Goal: Task Accomplishment & Management: Use online tool/utility

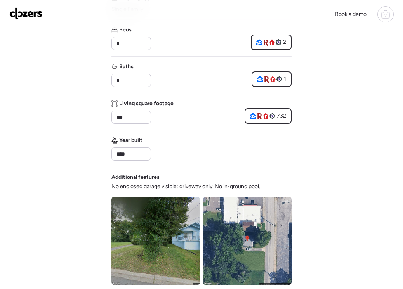
scroll to position [117, 0]
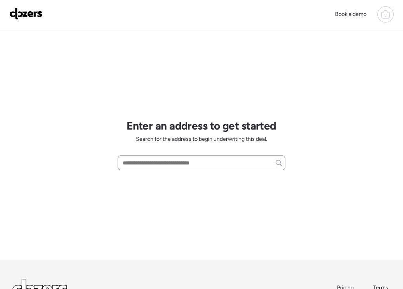
click at [166, 164] on input "text" at bounding box center [201, 163] width 161 height 11
paste input "**********"
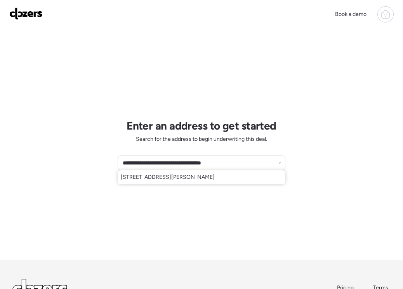
click at [215, 177] on span "[STREET_ADDRESS][PERSON_NAME]" at bounding box center [168, 178] width 94 height 8
type input "**********"
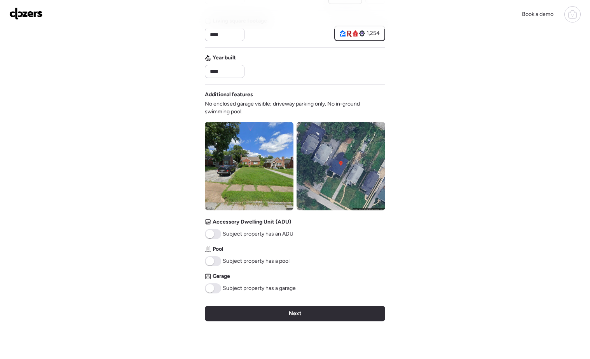
scroll to position [233, 0]
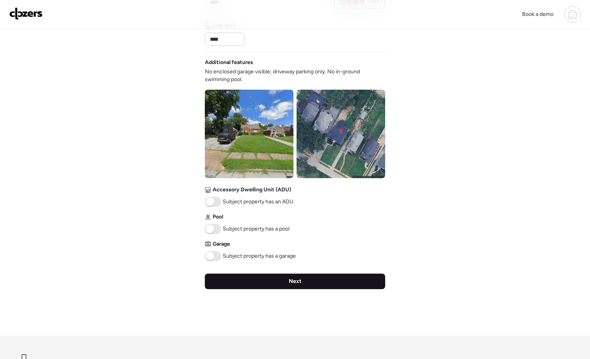
click at [286, 281] on div "Next" at bounding box center [295, 282] width 180 height 16
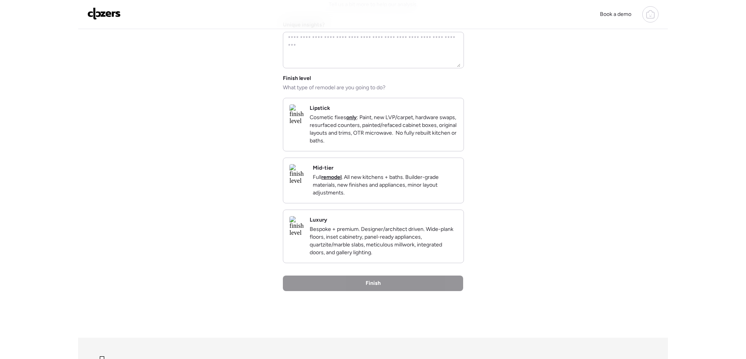
scroll to position [0, 0]
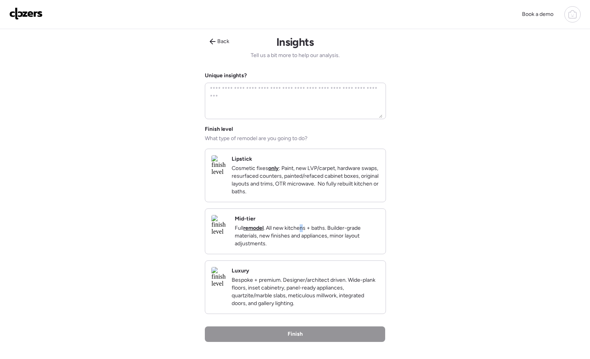
click at [326, 231] on div "Mid-tier Full remodel . All new kitchens + baths. Builder-grade materials, new …" at bounding box center [307, 231] width 144 height 33
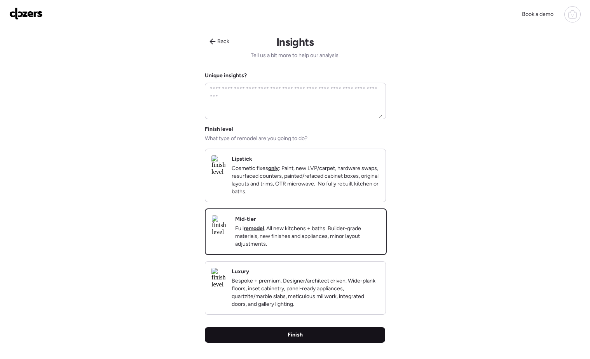
click at [318, 289] on div "Finish" at bounding box center [295, 335] width 180 height 16
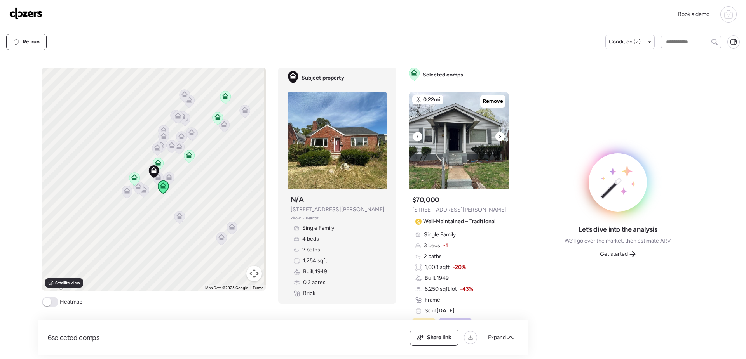
click at [403, 139] on icon at bounding box center [499, 136] width 3 height 9
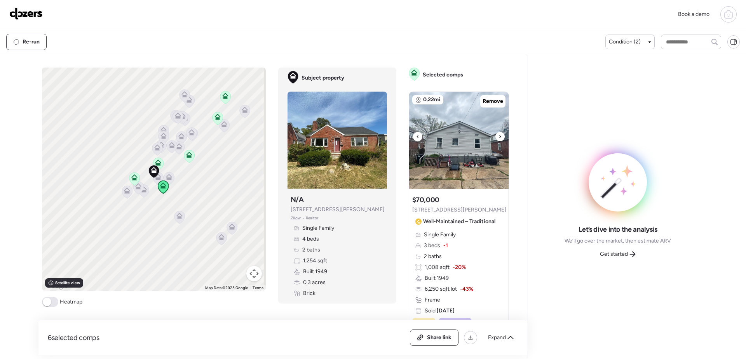
click at [403, 139] on icon at bounding box center [499, 136] width 3 height 9
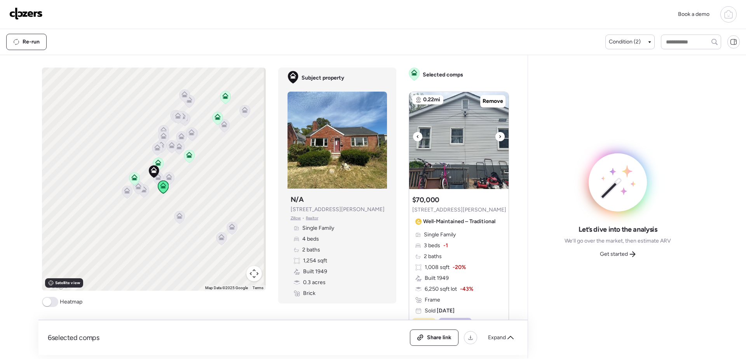
click at [403, 139] on icon at bounding box center [499, 136] width 3 height 9
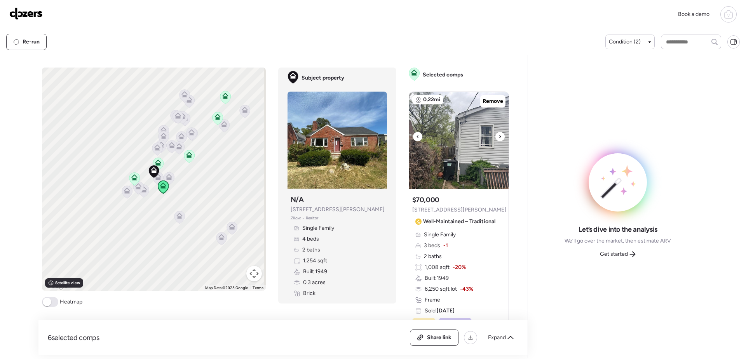
click at [403, 139] on icon at bounding box center [499, 136] width 3 height 9
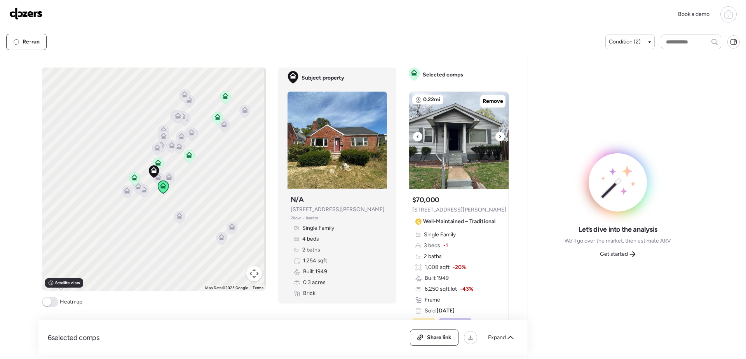
click at [403, 139] on icon at bounding box center [499, 136] width 3 height 9
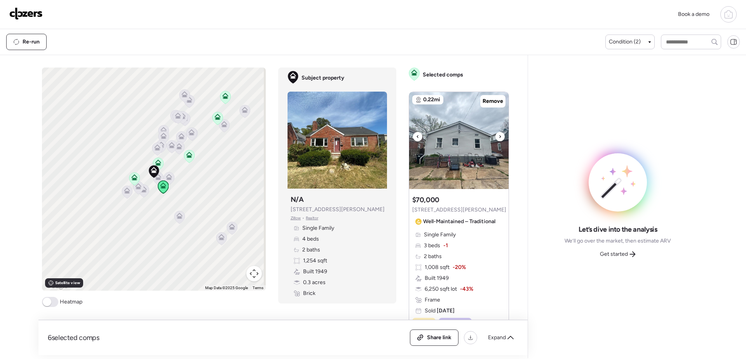
click at [403, 139] on icon at bounding box center [499, 136] width 3 height 9
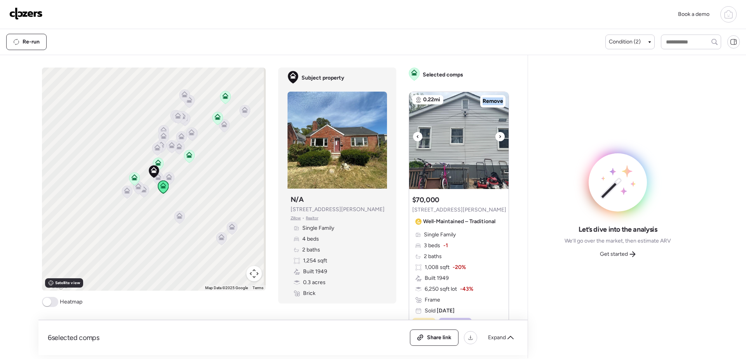
click at [403, 139] on icon at bounding box center [499, 136] width 3 height 9
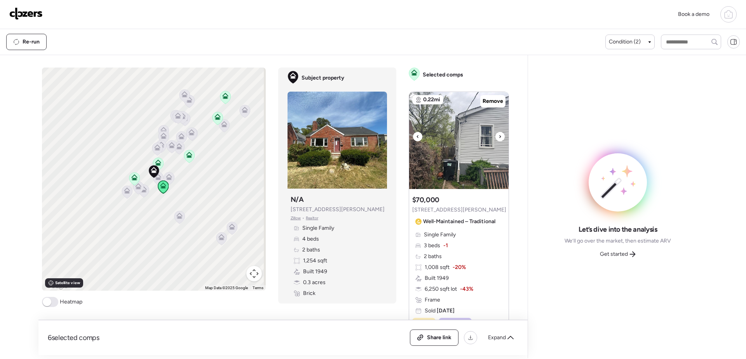
click at [403, 139] on icon at bounding box center [499, 136] width 3 height 9
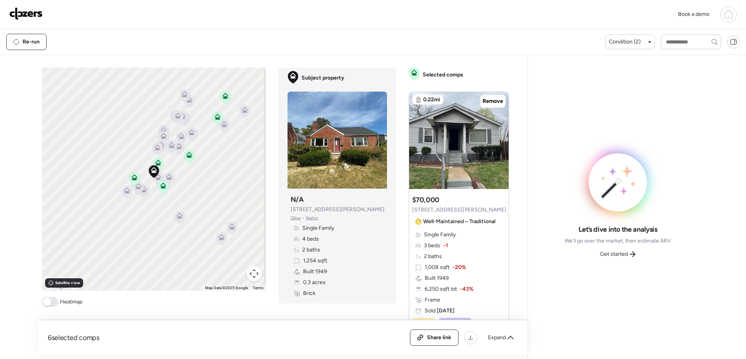
click at [403, 259] on div "Get started" at bounding box center [617, 254] width 45 height 12
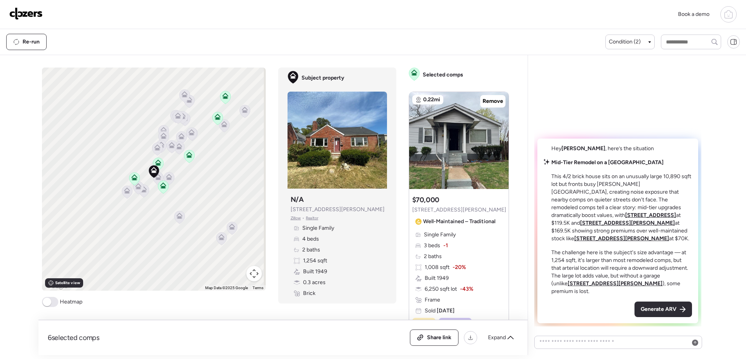
click at [403, 289] on div "Generate ARV" at bounding box center [662, 310] width 57 height 16
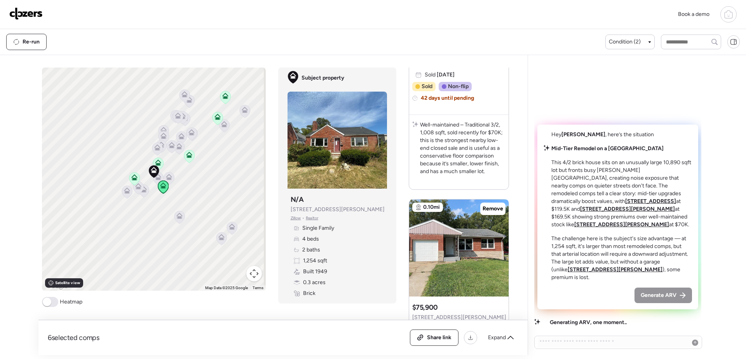
scroll to position [311, 0]
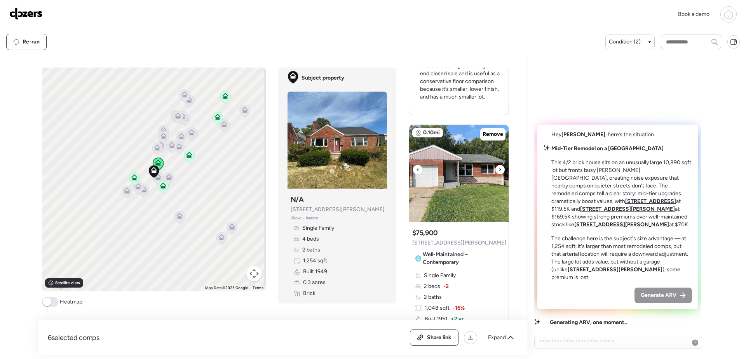
click at [403, 167] on icon at bounding box center [499, 169] width 3 height 9
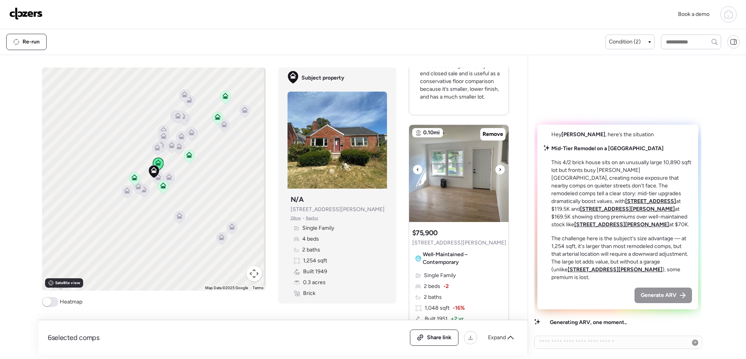
click at [403, 167] on icon at bounding box center [499, 169] width 3 height 9
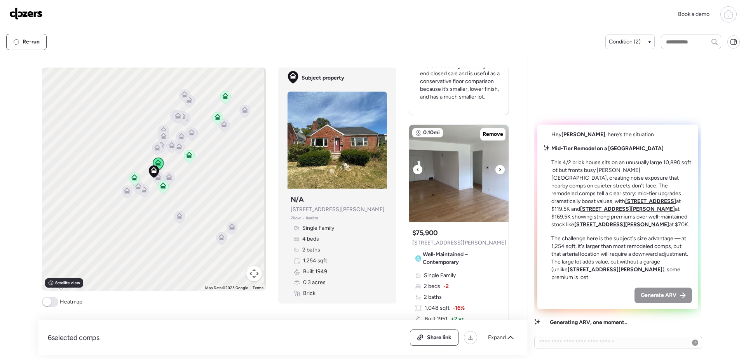
click at [403, 167] on icon at bounding box center [499, 169] width 3 height 9
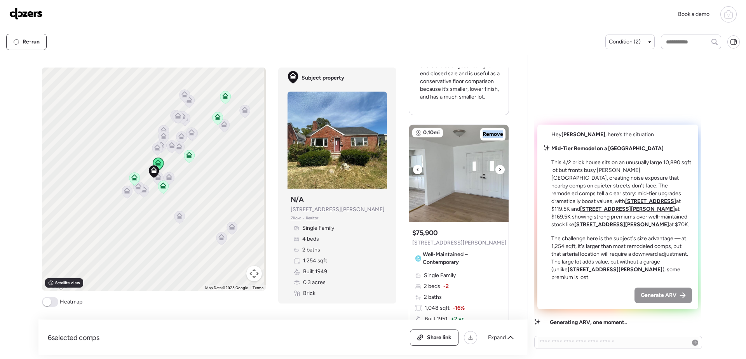
click at [403, 167] on icon at bounding box center [499, 169] width 3 height 9
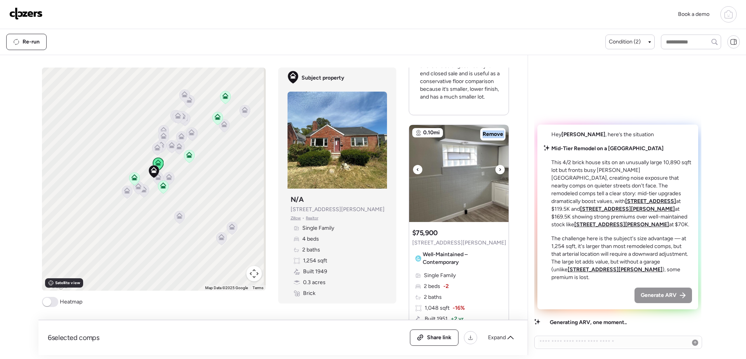
click at [403, 167] on icon at bounding box center [499, 169] width 3 height 9
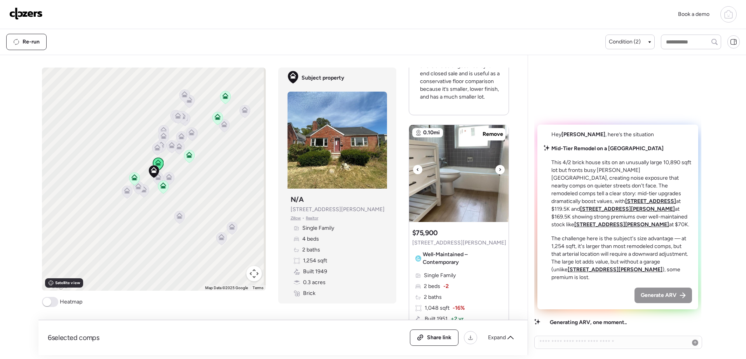
click at [403, 167] on icon at bounding box center [499, 169] width 3 height 9
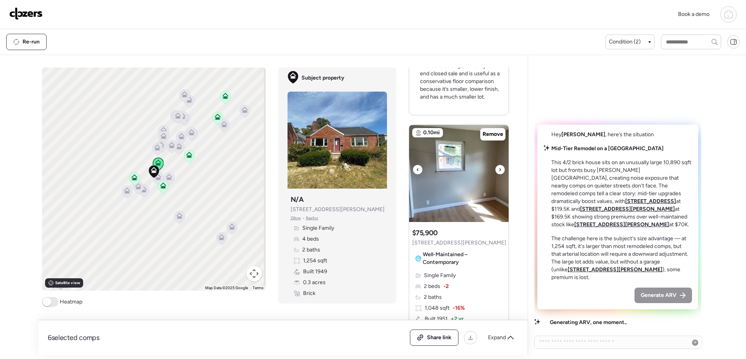
click at [403, 167] on icon at bounding box center [499, 169] width 3 height 9
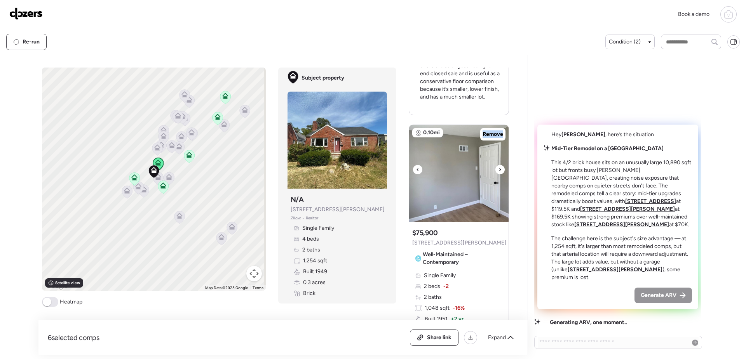
click at [403, 167] on icon at bounding box center [499, 169] width 3 height 9
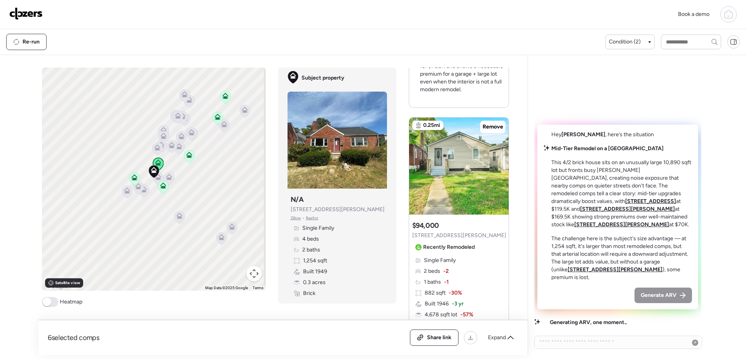
scroll to position [699, 0]
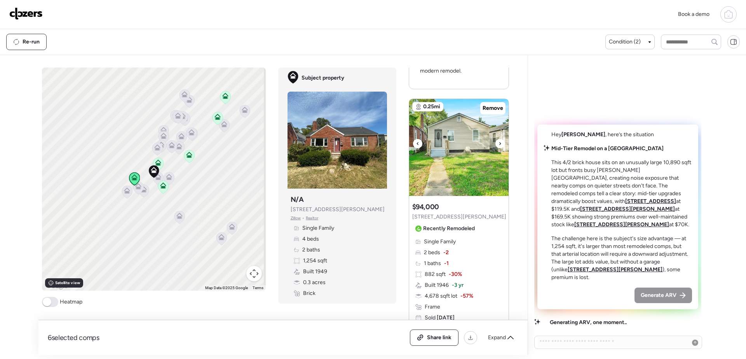
click at [403, 144] on icon at bounding box center [499, 143] width 3 height 9
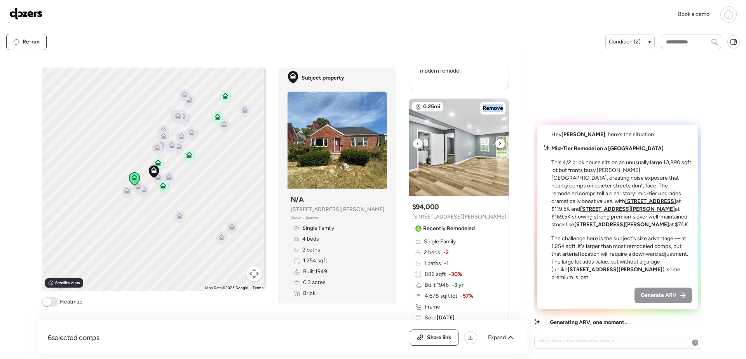
click at [403, 144] on icon at bounding box center [499, 143] width 3 height 9
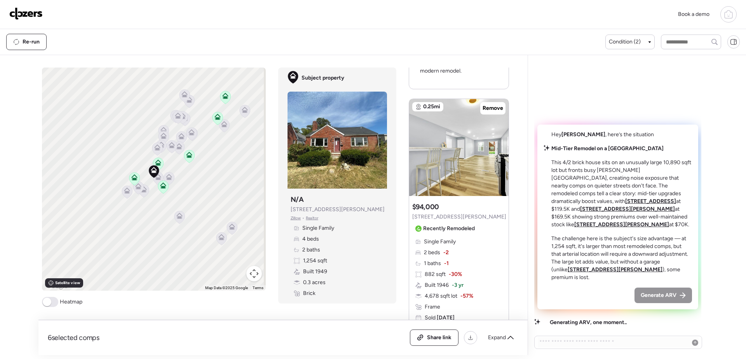
click at [403, 144] on icon at bounding box center [499, 143] width 3 height 9
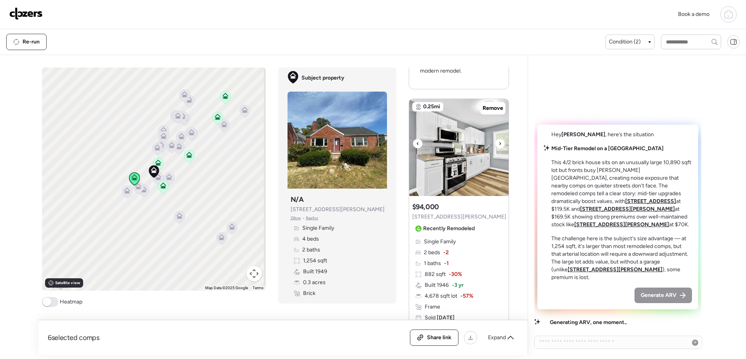
click at [403, 144] on icon at bounding box center [499, 143] width 3 height 9
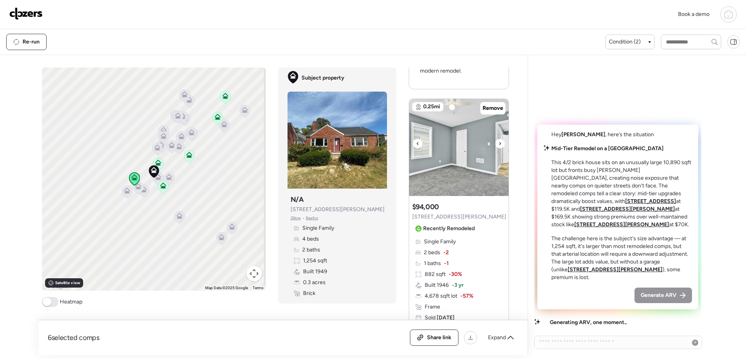
click at [403, 144] on icon at bounding box center [499, 143] width 3 height 9
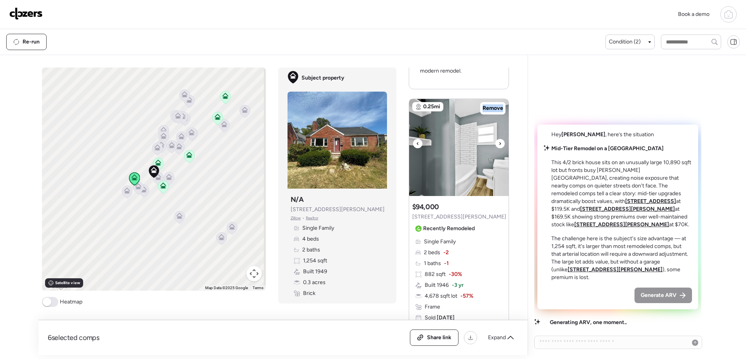
click at [403, 144] on icon at bounding box center [499, 143] width 3 height 9
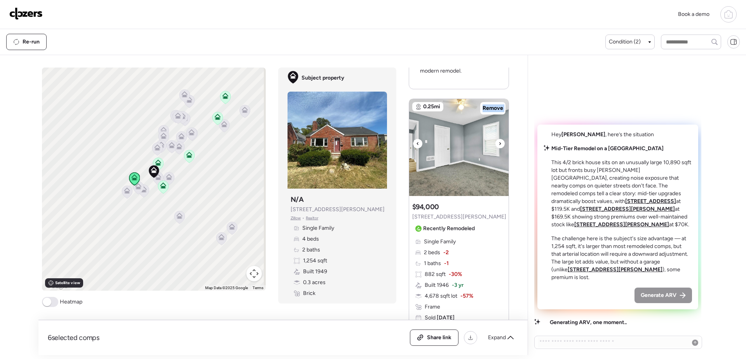
click at [403, 144] on icon at bounding box center [499, 143] width 3 height 9
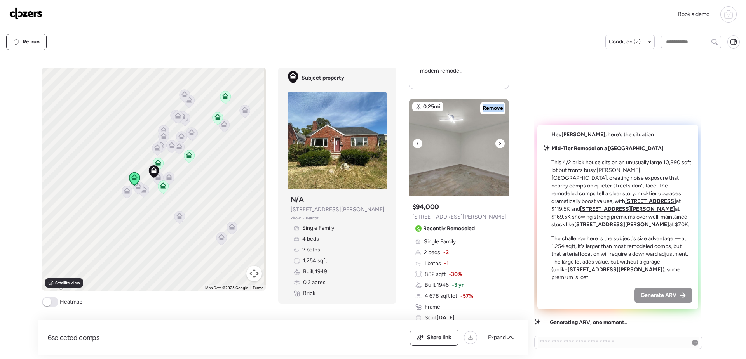
click at [403, 144] on icon at bounding box center [499, 143] width 3 height 9
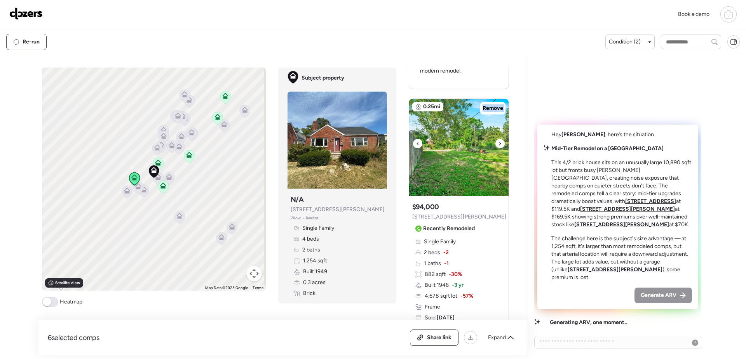
click at [403, 144] on icon at bounding box center [499, 143] width 3 height 9
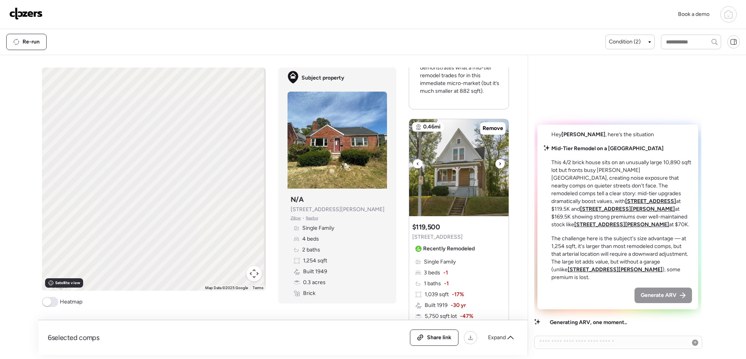
scroll to position [1049, 0]
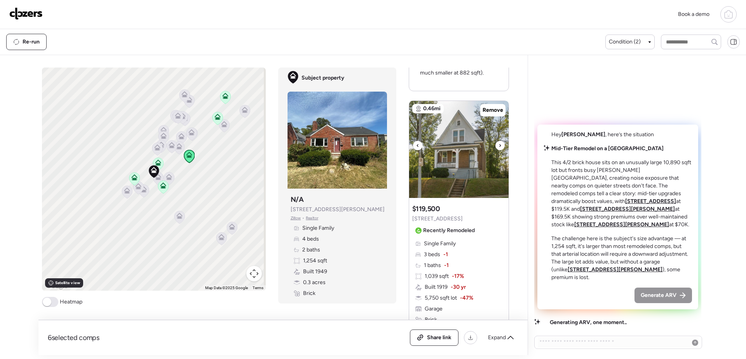
click at [403, 143] on div at bounding box center [499, 145] width 9 height 9
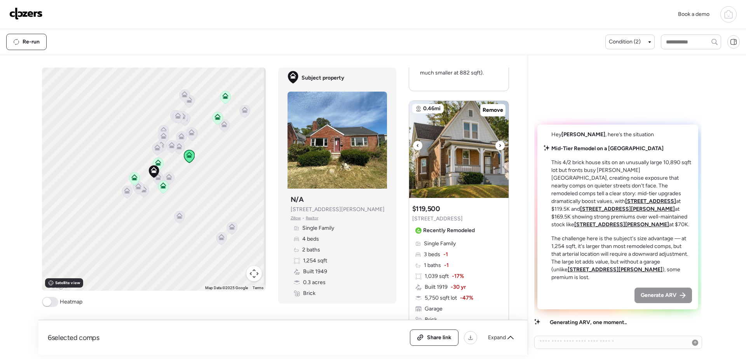
click at [403, 143] on div at bounding box center [499, 145] width 9 height 9
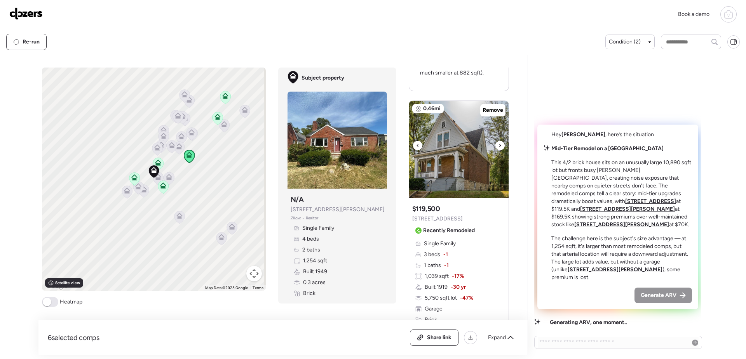
click at [403, 143] on div at bounding box center [499, 145] width 9 height 9
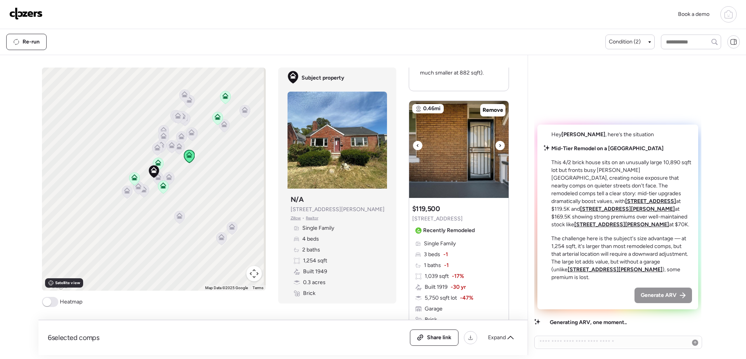
click at [403, 143] on div at bounding box center [499, 145] width 9 height 9
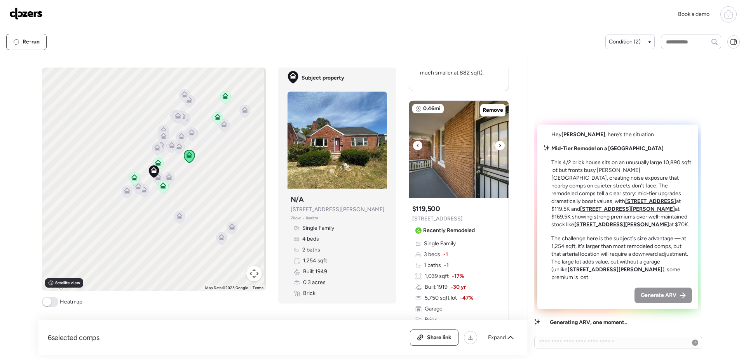
click at [403, 143] on div at bounding box center [499, 145] width 9 height 9
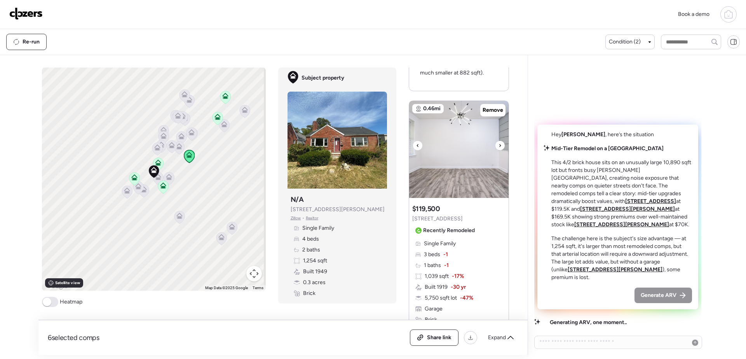
click at [403, 143] on div at bounding box center [499, 145] width 9 height 9
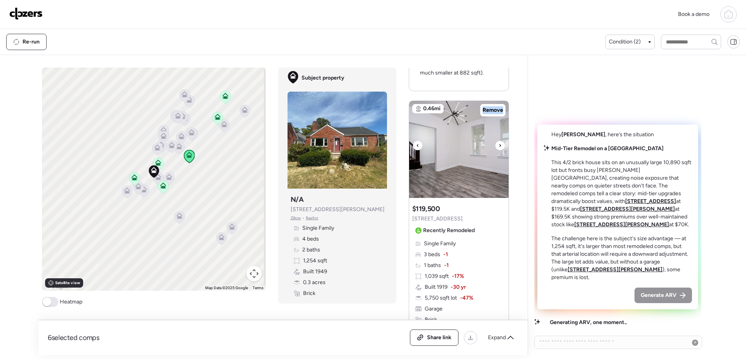
click at [403, 143] on div at bounding box center [499, 145] width 9 height 9
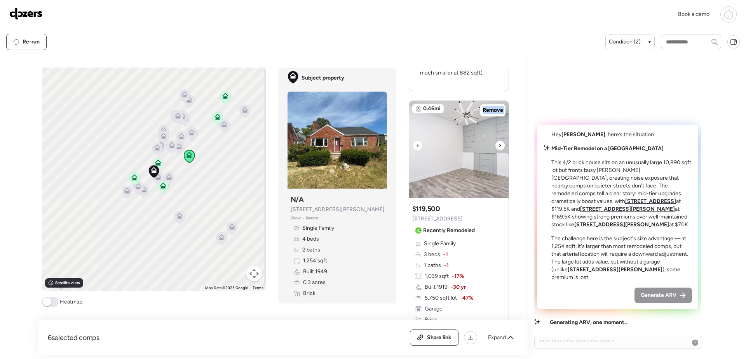
click at [403, 143] on div at bounding box center [499, 145] width 9 height 9
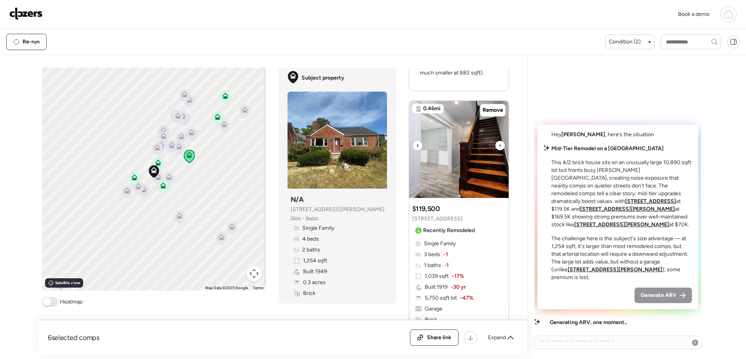
drag, startPoint x: 498, startPoint y: 143, endPoint x: 497, endPoint y: 147, distance: 4.0
click at [403, 147] on icon at bounding box center [499, 145] width 3 height 9
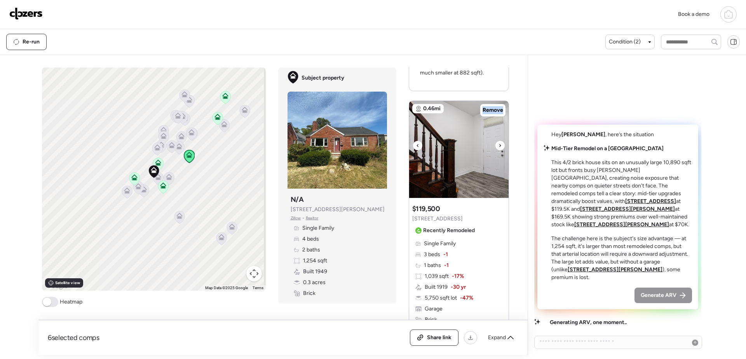
click at [403, 147] on icon at bounding box center [499, 145] width 3 height 9
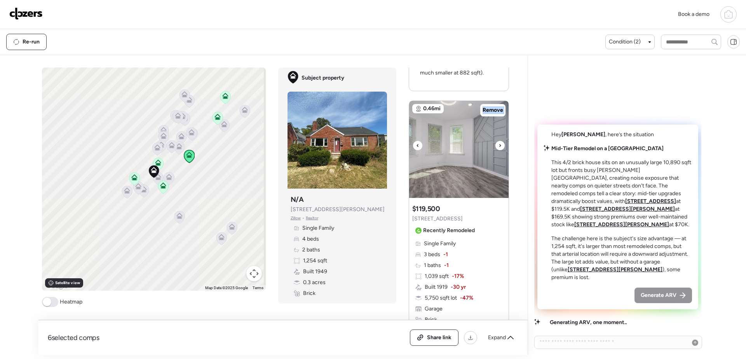
click at [403, 147] on icon at bounding box center [499, 145] width 3 height 9
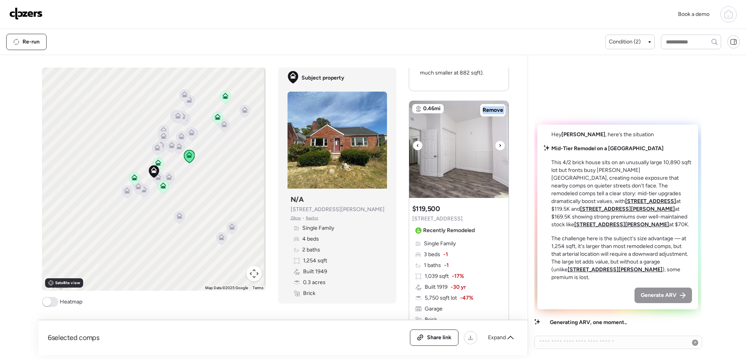
click at [403, 147] on icon at bounding box center [499, 145] width 3 height 9
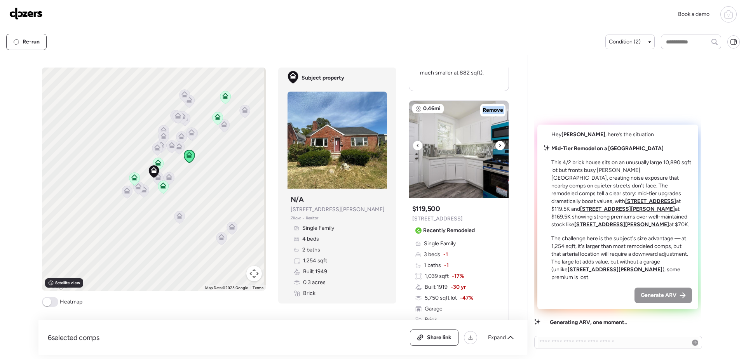
click at [403, 147] on icon at bounding box center [499, 145] width 3 height 9
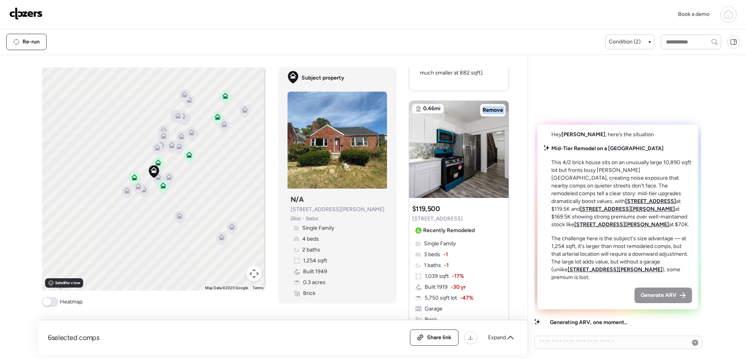
click at [403, 147] on icon at bounding box center [499, 145] width 3 height 9
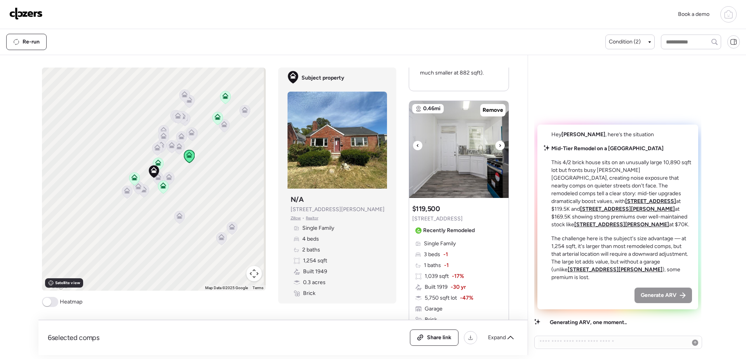
click at [403, 147] on icon at bounding box center [499, 145] width 3 height 9
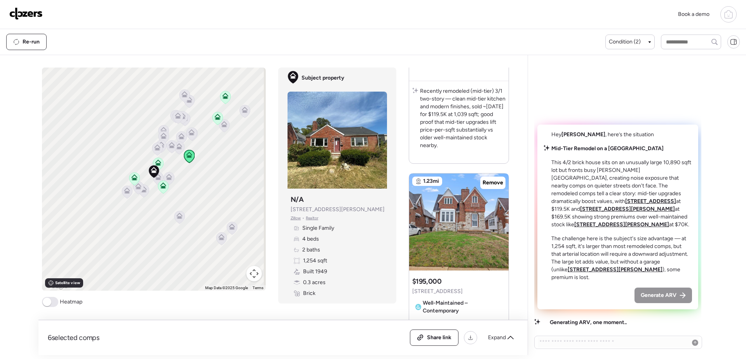
scroll to position [1398, 0]
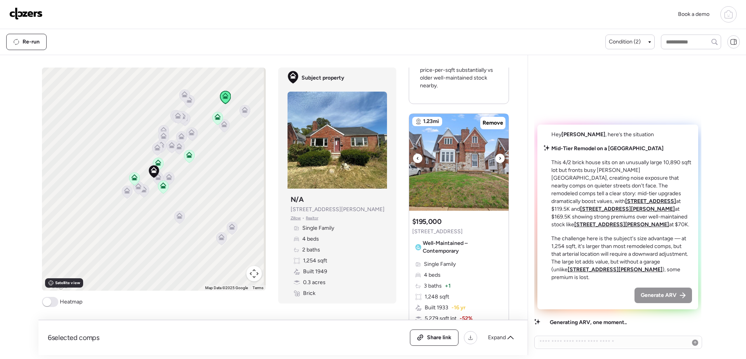
click at [403, 157] on icon at bounding box center [499, 158] width 3 height 9
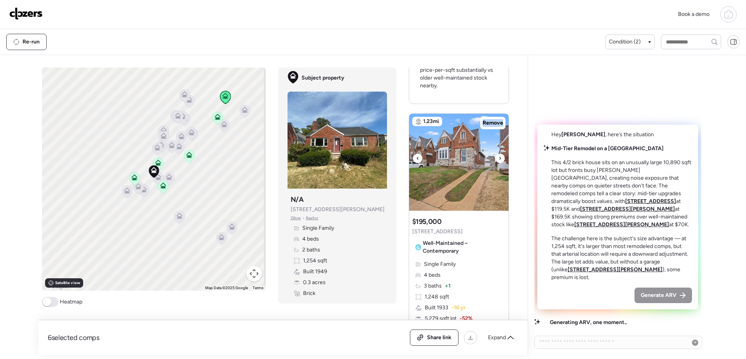
click at [403, 157] on icon at bounding box center [499, 158] width 3 height 9
click at [403, 159] on icon at bounding box center [500, 158] width 2 height 3
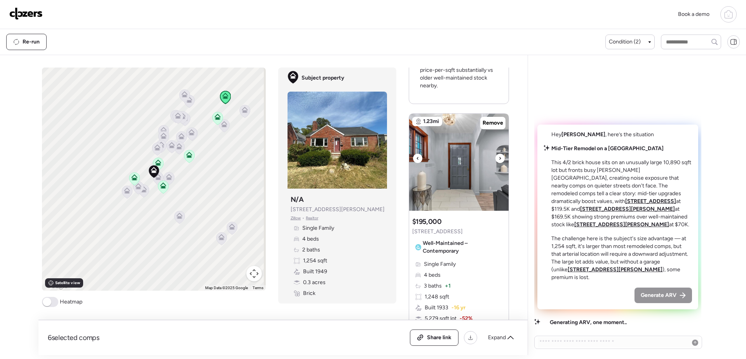
click at [403, 159] on icon at bounding box center [500, 158] width 2 height 3
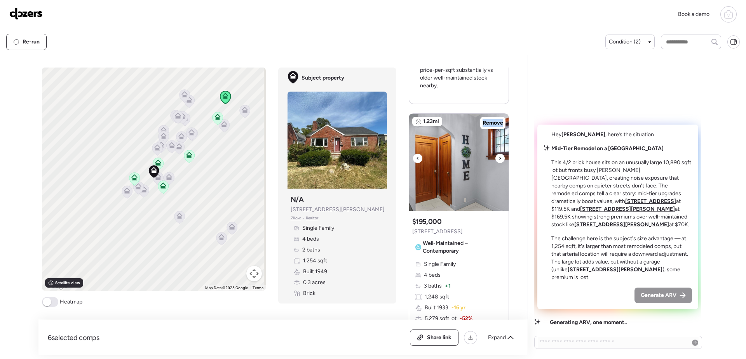
click at [403, 159] on icon at bounding box center [500, 158] width 2 height 3
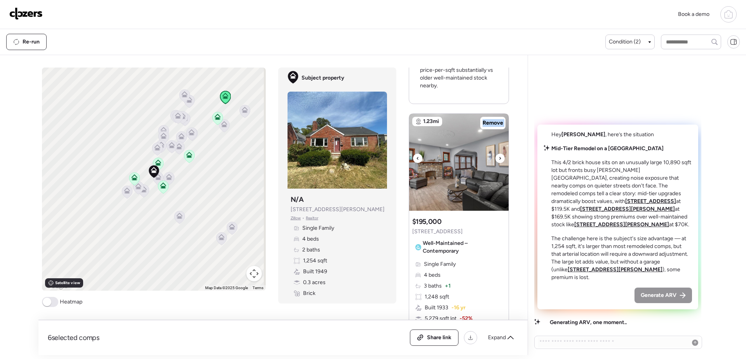
click at [403, 159] on icon at bounding box center [500, 158] width 2 height 3
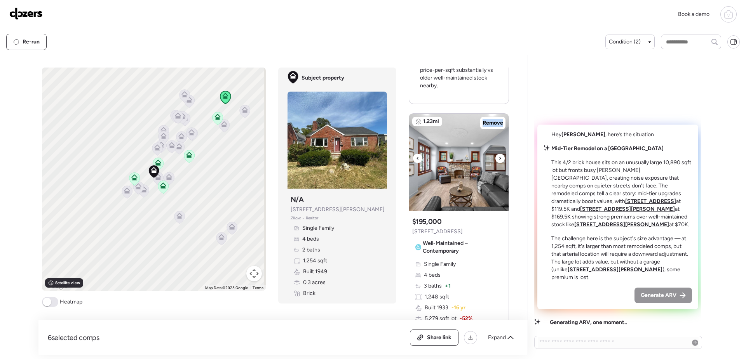
click at [403, 159] on icon at bounding box center [500, 158] width 2 height 3
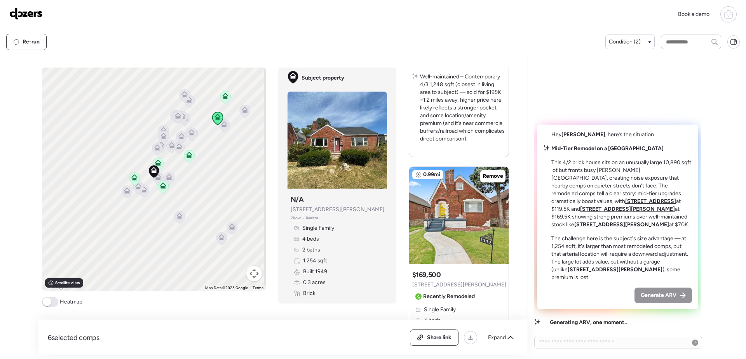
scroll to position [1748, 0]
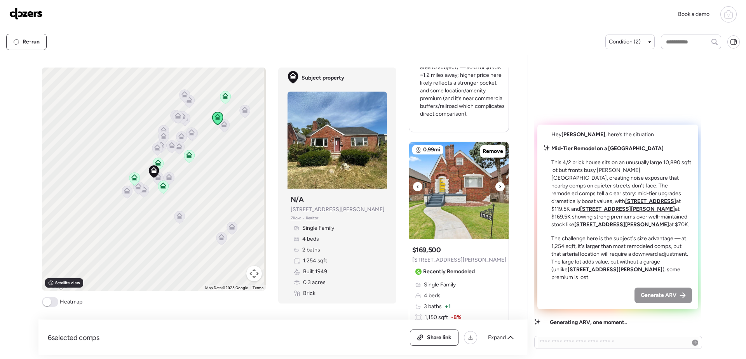
click at [403, 188] on icon at bounding box center [499, 186] width 3 height 9
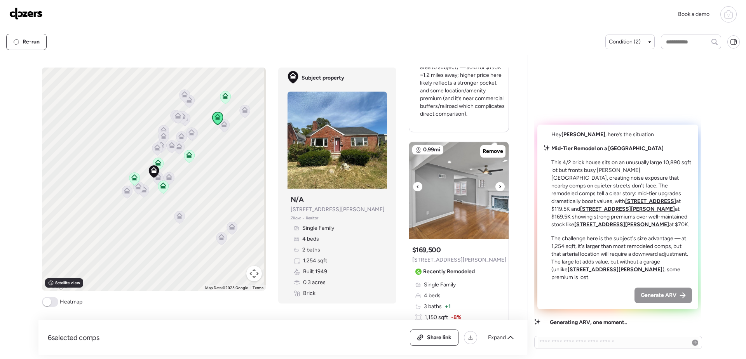
click at [403, 188] on icon at bounding box center [499, 186] width 3 height 9
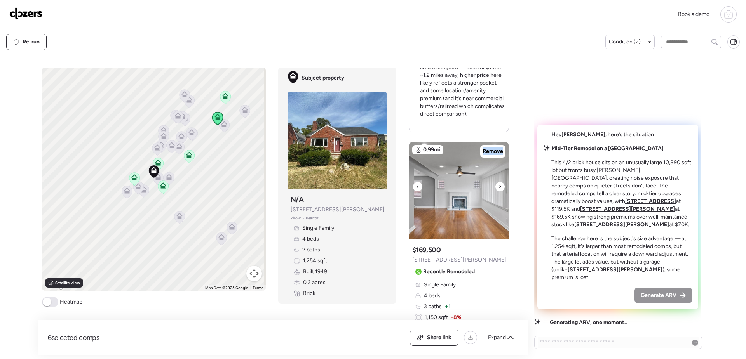
click at [403, 188] on icon at bounding box center [499, 186] width 3 height 9
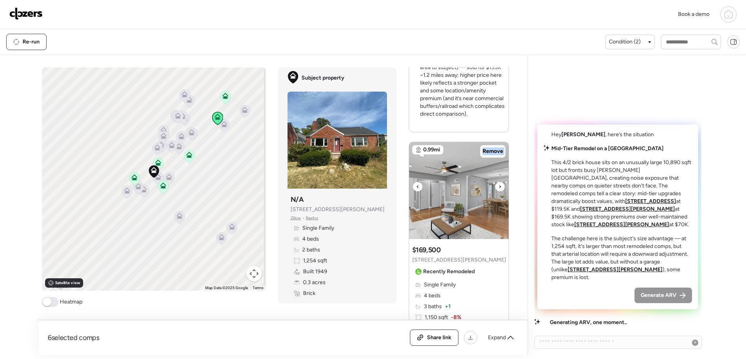
click at [403, 188] on icon at bounding box center [499, 186] width 3 height 9
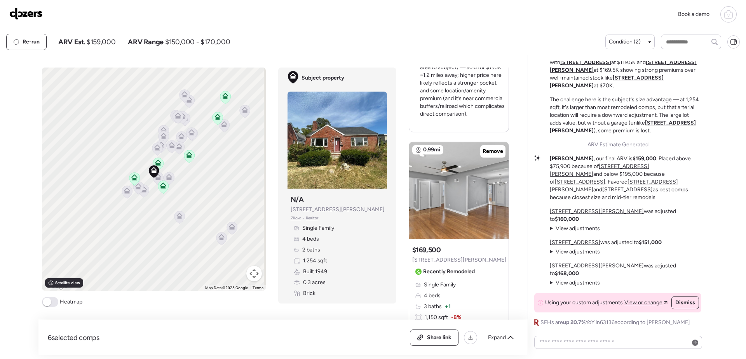
click at [403, 9] on div at bounding box center [728, 14] width 16 height 16
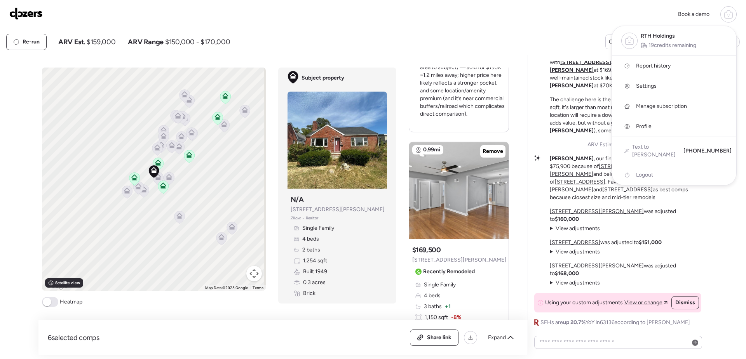
click at [403, 11] on icon at bounding box center [728, 14] width 9 height 9
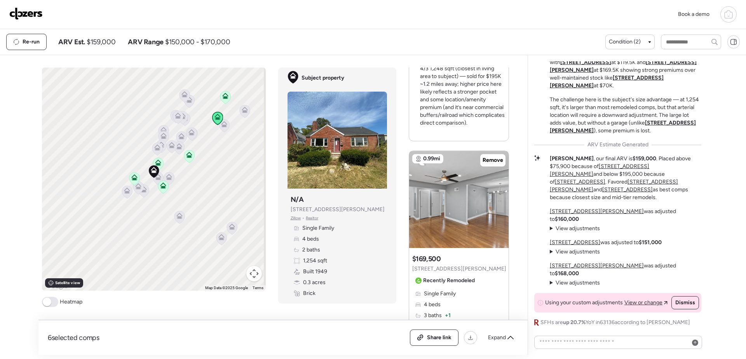
scroll to position [1732, 0]
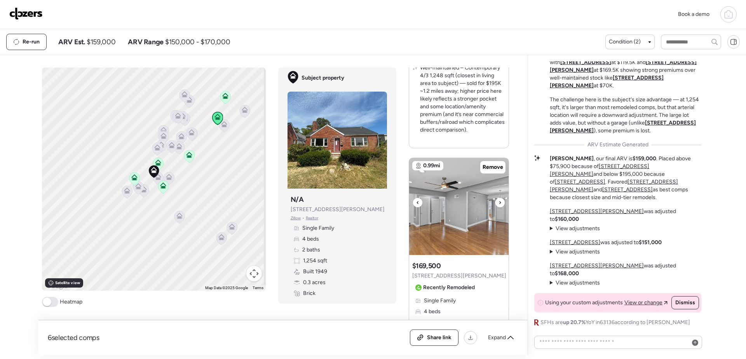
click at [403, 204] on div at bounding box center [499, 202] width 9 height 9
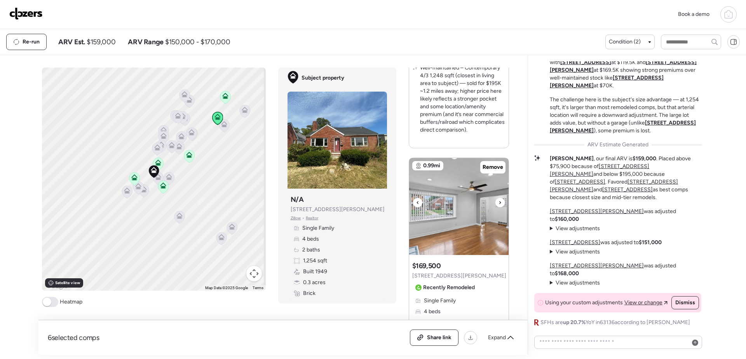
click at [403, 204] on div at bounding box center [499, 202] width 9 height 9
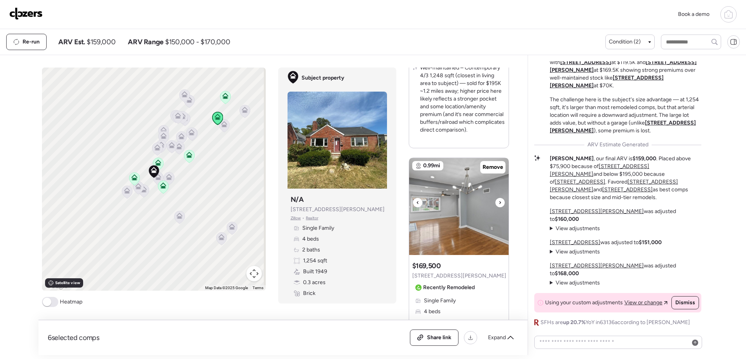
click at [403, 204] on div at bounding box center [499, 202] width 9 height 9
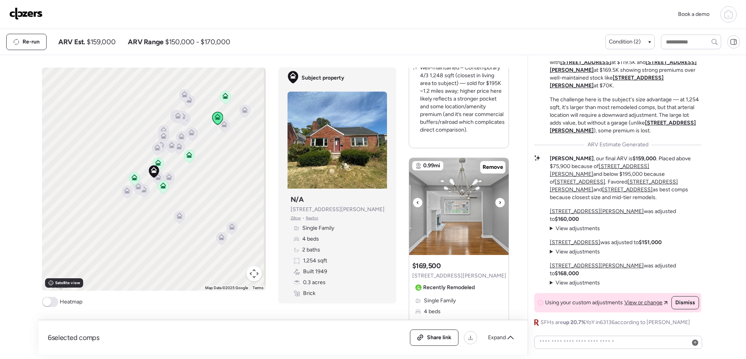
click at [403, 204] on div at bounding box center [499, 202] width 9 height 9
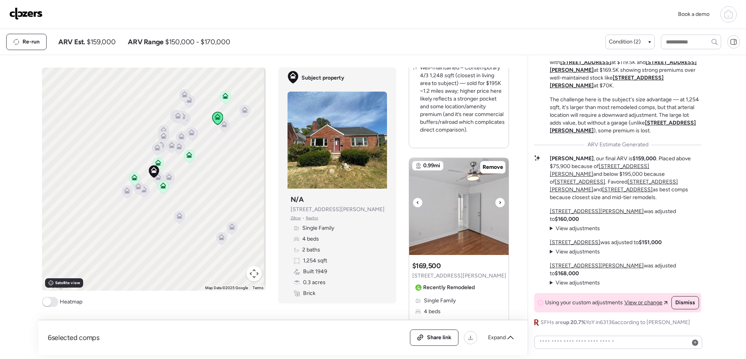
click at [403, 204] on div at bounding box center [499, 202] width 9 height 9
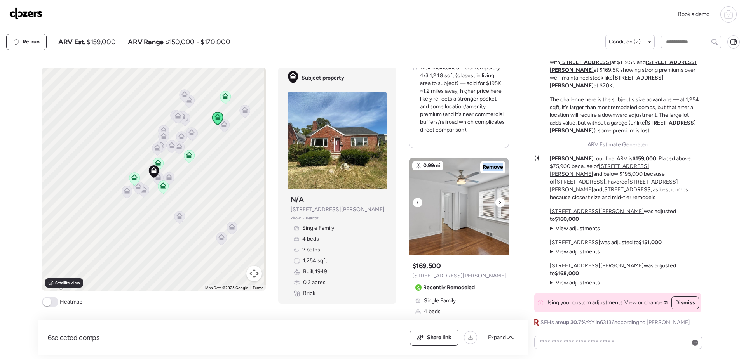
click at [403, 204] on div at bounding box center [499, 202] width 9 height 9
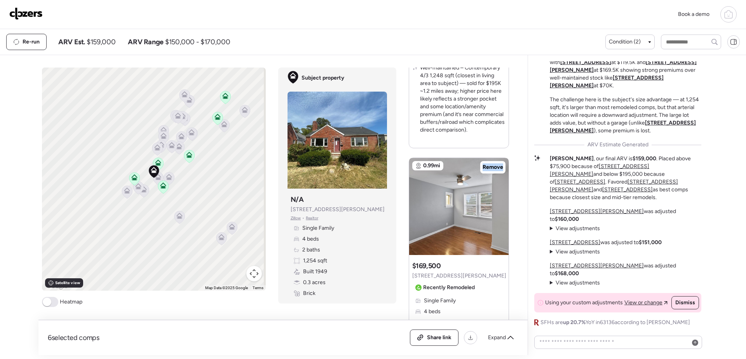
click at [155, 162] on icon at bounding box center [158, 163] width 6 height 6
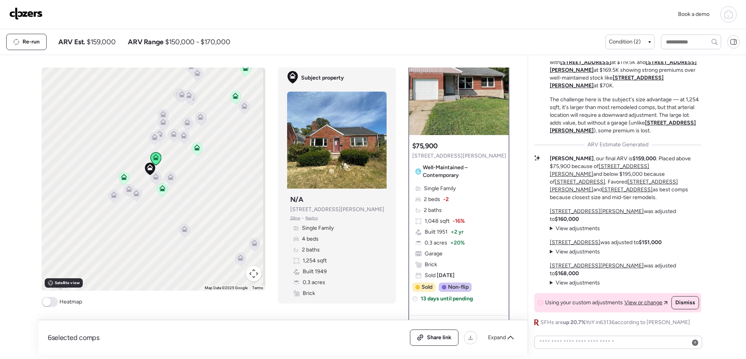
scroll to position [0, 0]
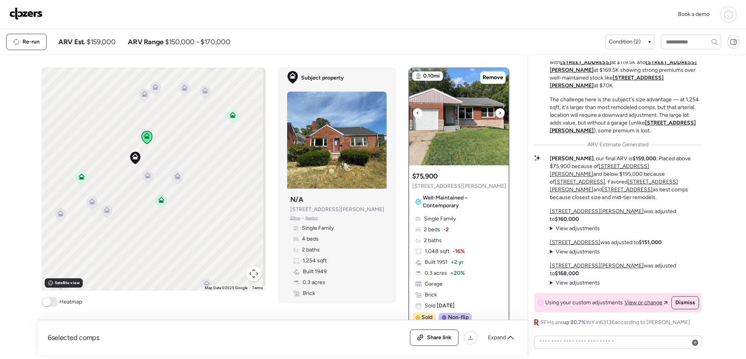
click at [403, 116] on icon at bounding box center [499, 112] width 3 height 9
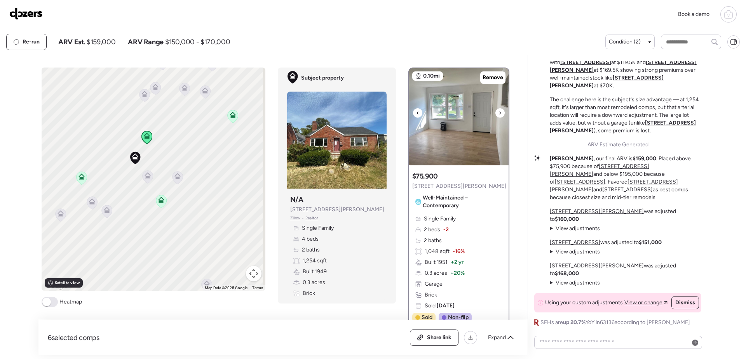
click at [403, 116] on icon at bounding box center [499, 112] width 3 height 9
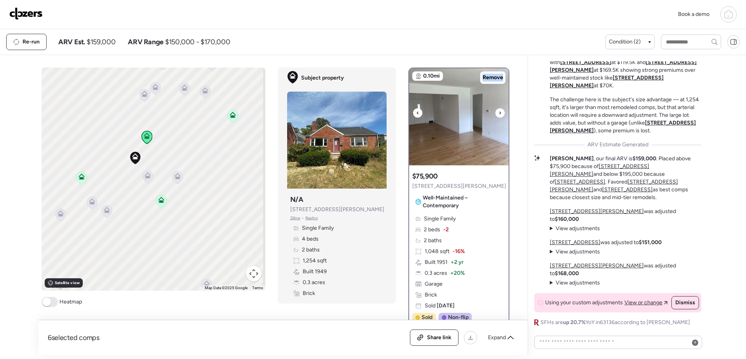
click at [403, 116] on icon at bounding box center [499, 112] width 3 height 9
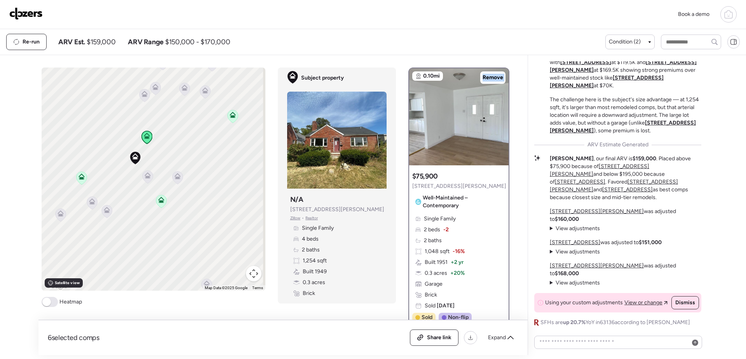
click at [403, 116] on icon at bounding box center [499, 112] width 3 height 9
click at [403, 113] on icon at bounding box center [499, 112] width 3 height 9
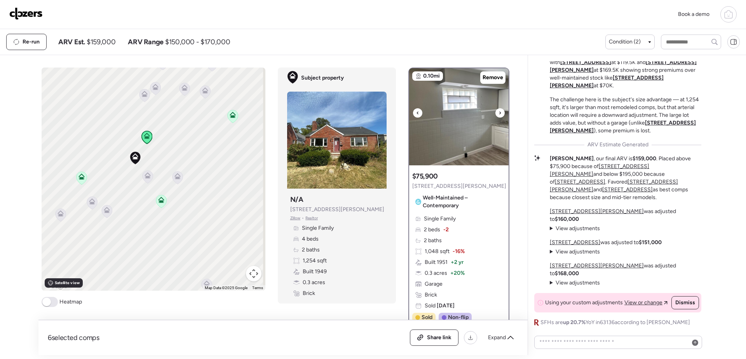
click at [403, 113] on icon at bounding box center [499, 112] width 3 height 9
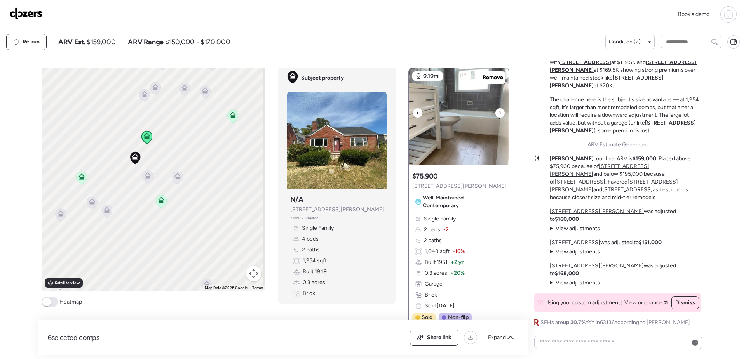
click at [403, 113] on icon at bounding box center [499, 112] width 3 height 9
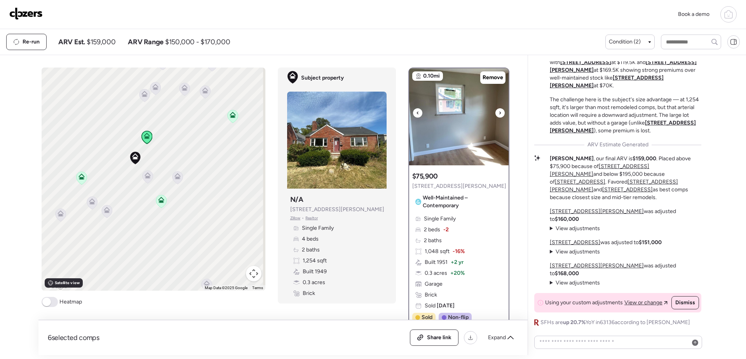
click at [403, 113] on icon at bounding box center [499, 112] width 3 height 9
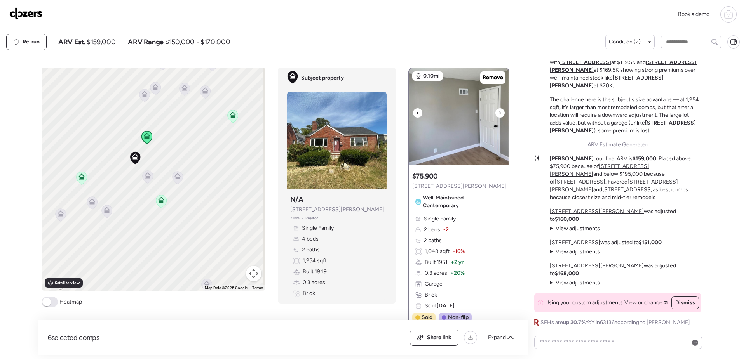
click at [403, 113] on icon at bounding box center [499, 112] width 3 height 9
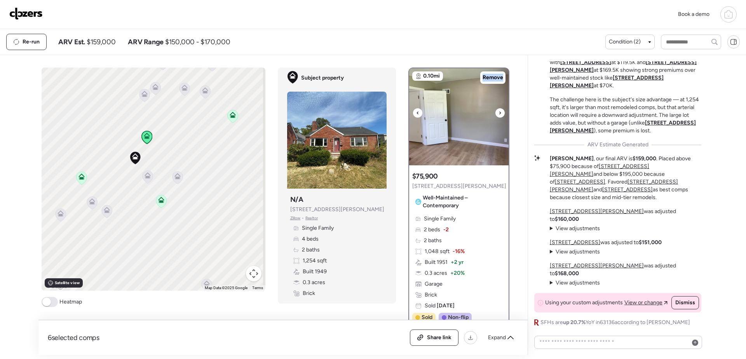
click at [403, 113] on icon at bounding box center [499, 112] width 3 height 9
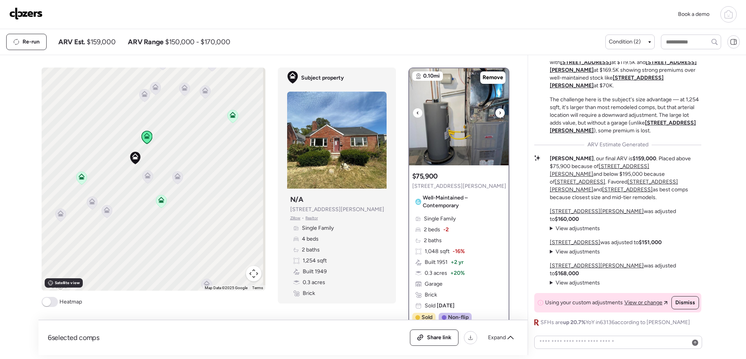
click at [403, 113] on icon at bounding box center [499, 112] width 3 height 9
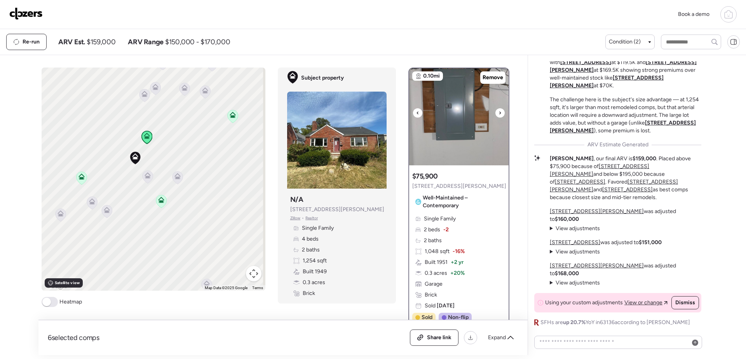
click at [403, 113] on icon at bounding box center [499, 112] width 3 height 9
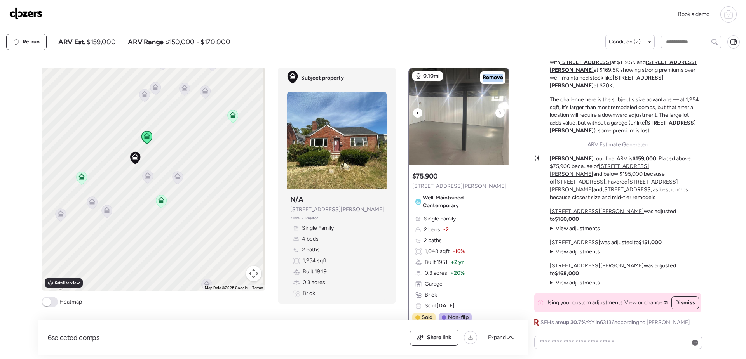
click at [403, 113] on icon at bounding box center [499, 112] width 3 height 9
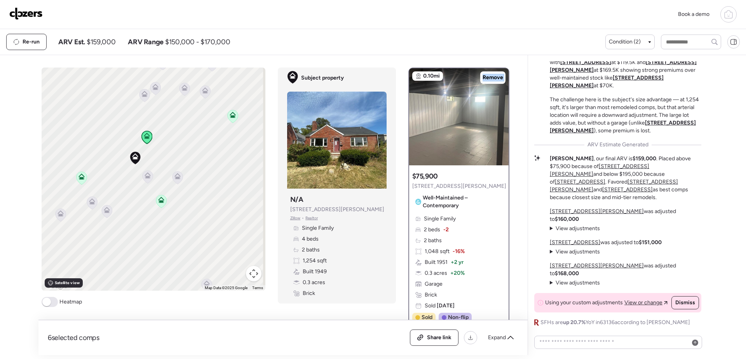
click at [403, 113] on icon at bounding box center [499, 112] width 3 height 9
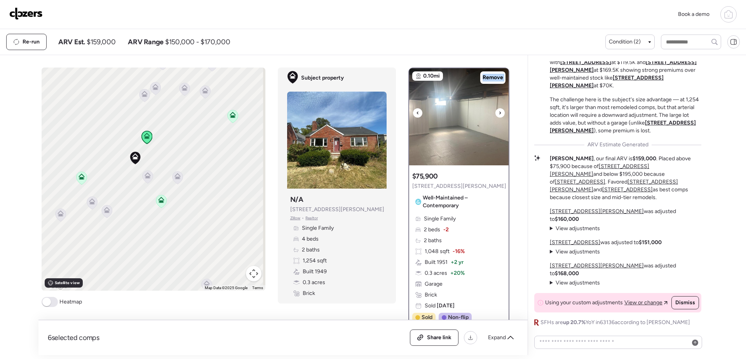
click at [403, 113] on icon at bounding box center [499, 112] width 3 height 9
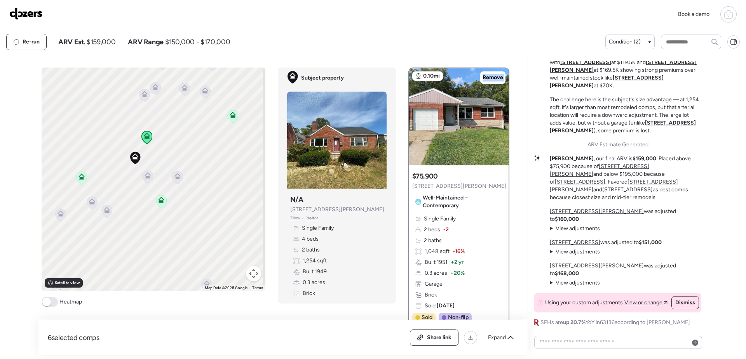
click at [403, 113] on icon at bounding box center [499, 112] width 3 height 9
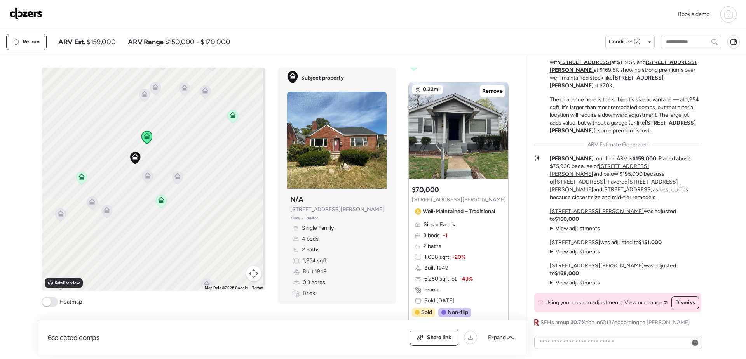
scroll to position [388, 0]
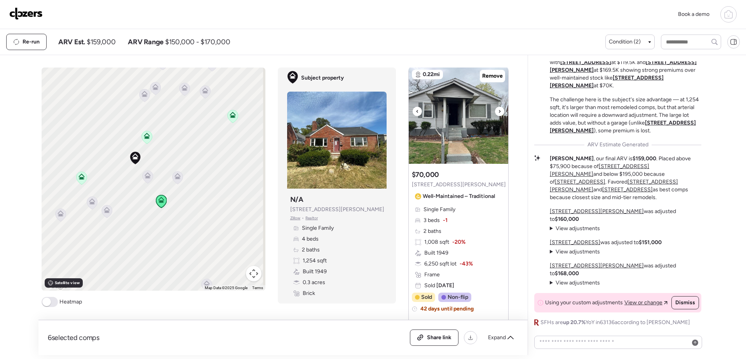
click at [403, 114] on icon at bounding box center [499, 111] width 3 height 9
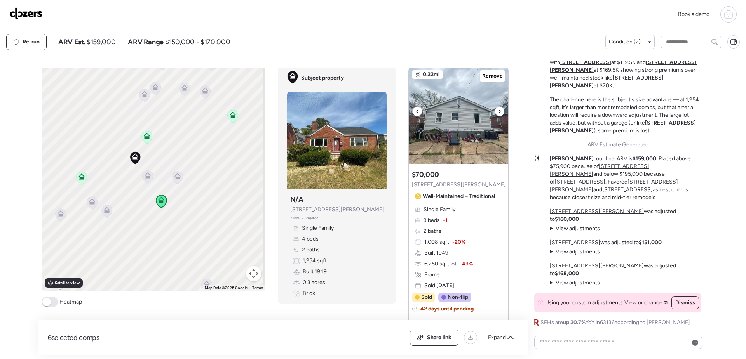
click at [403, 114] on icon at bounding box center [499, 111] width 3 height 9
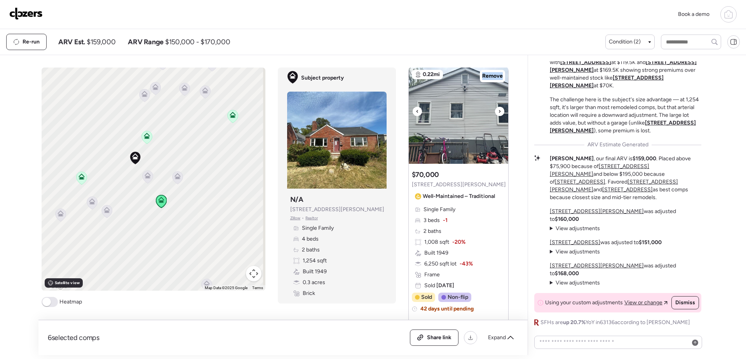
click at [403, 114] on icon at bounding box center [499, 111] width 3 height 9
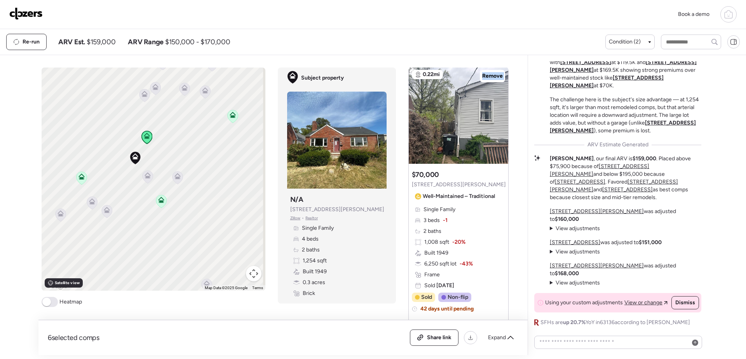
click at [403, 114] on icon at bounding box center [499, 111] width 3 height 9
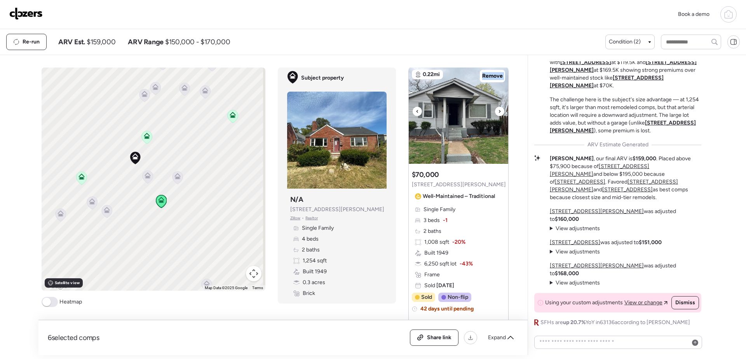
click at [403, 114] on icon at bounding box center [499, 111] width 3 height 9
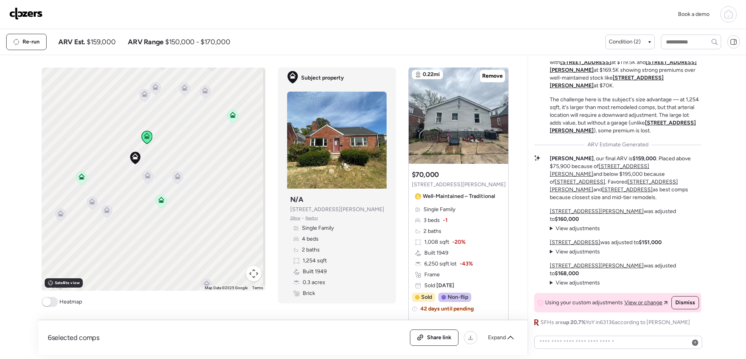
click at [403, 114] on icon at bounding box center [499, 111] width 3 height 9
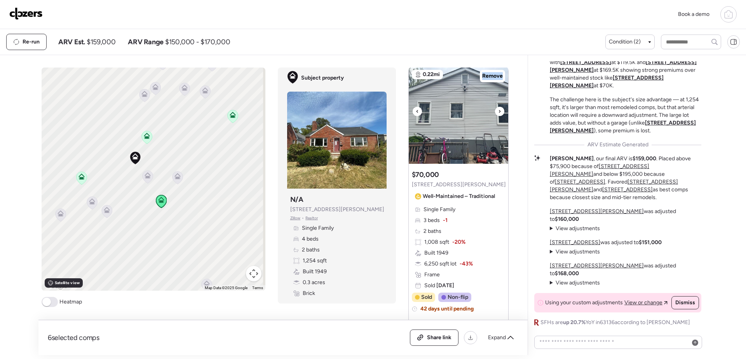
click at [403, 114] on icon at bounding box center [499, 111] width 3 height 9
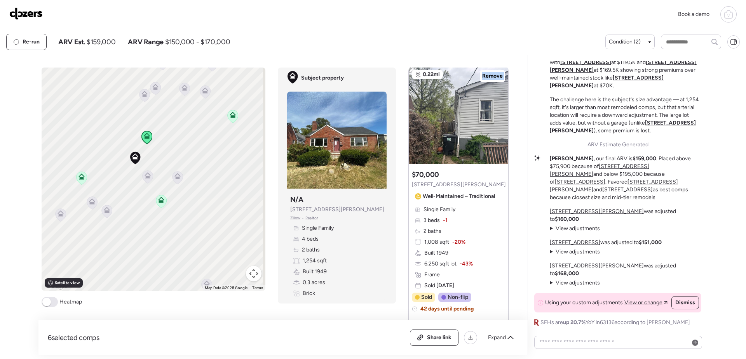
click at [403, 114] on icon at bounding box center [499, 111] width 3 height 9
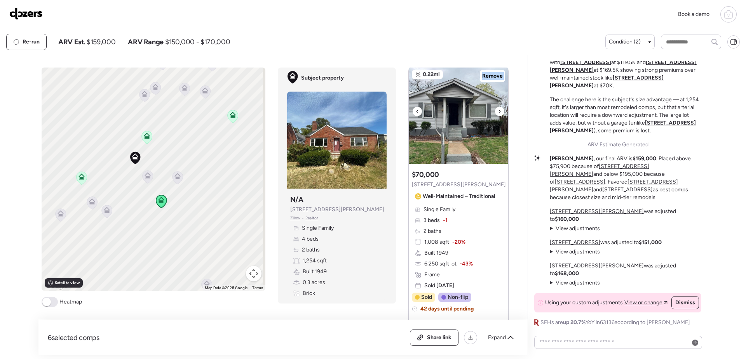
click at [403, 114] on icon at bounding box center [499, 111] width 3 height 9
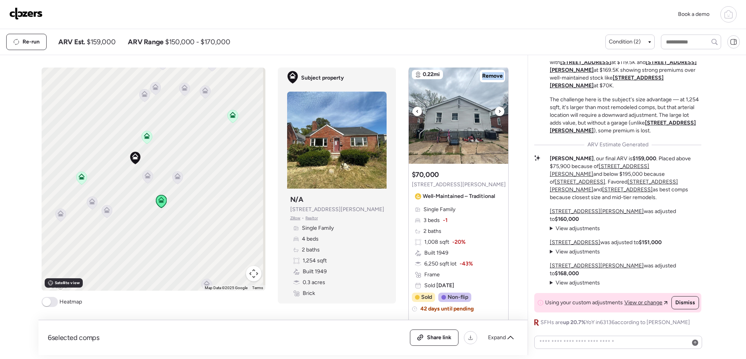
click at [403, 114] on icon at bounding box center [499, 111] width 3 height 9
click at [231, 119] on icon at bounding box center [232, 116] width 10 height 13
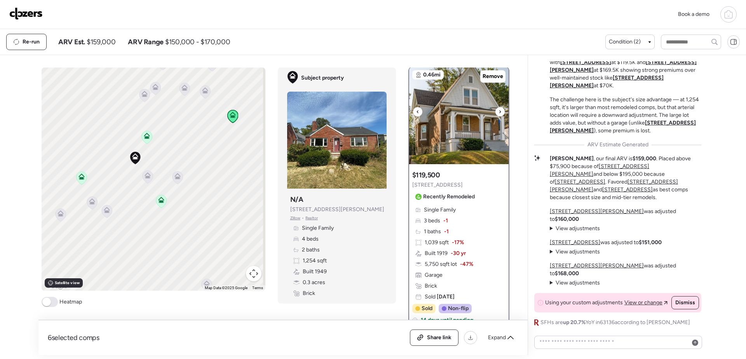
scroll to position [0, 0]
click at [403, 113] on icon at bounding box center [499, 112] width 3 height 9
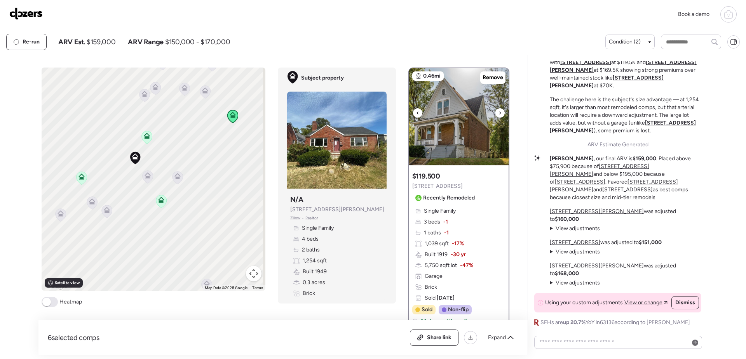
click at [403, 113] on icon at bounding box center [499, 112] width 3 height 9
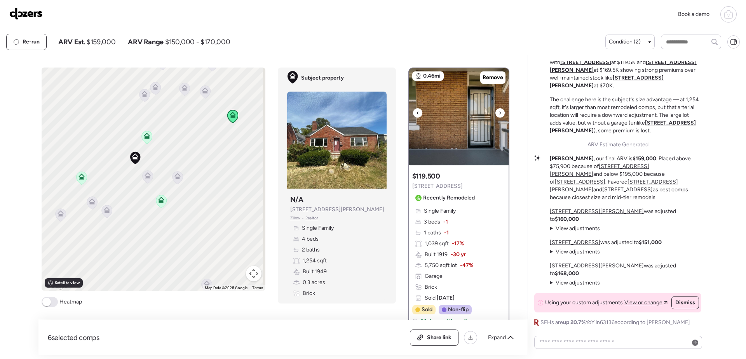
click at [403, 113] on icon at bounding box center [499, 112] width 3 height 9
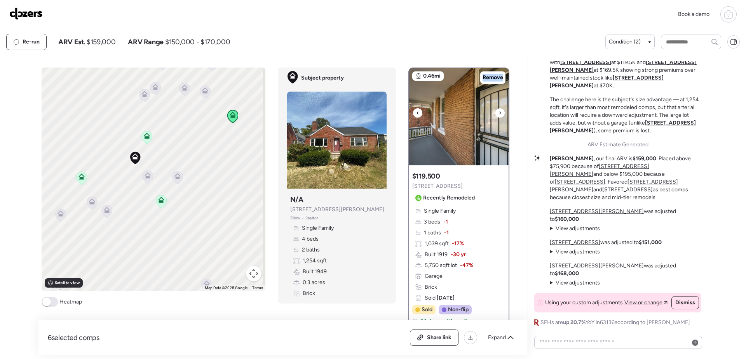
click at [403, 113] on icon at bounding box center [499, 112] width 3 height 9
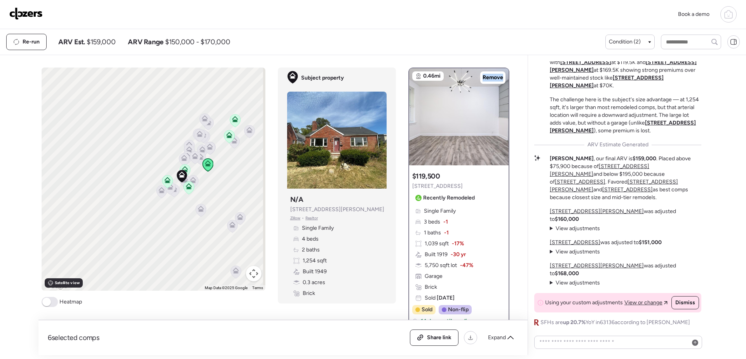
drag, startPoint x: 249, startPoint y: 165, endPoint x: 210, endPoint y: 193, distance: 47.9
click at [210, 193] on div "To activate drag with keyboard, press Alt + Enter. Once in keyboard drag state,…" at bounding box center [154, 179] width 224 height 223
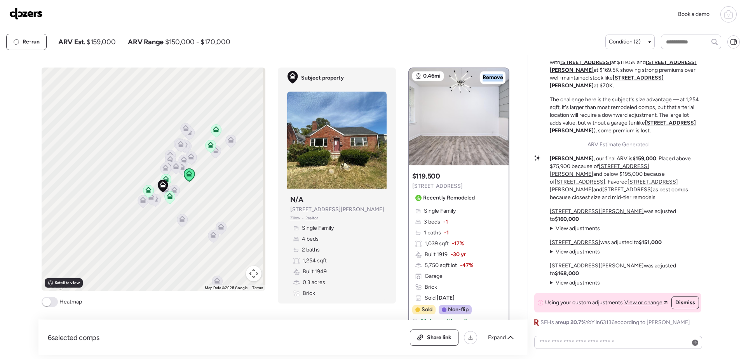
click at [214, 132] on icon at bounding box center [215, 131] width 5 height 2
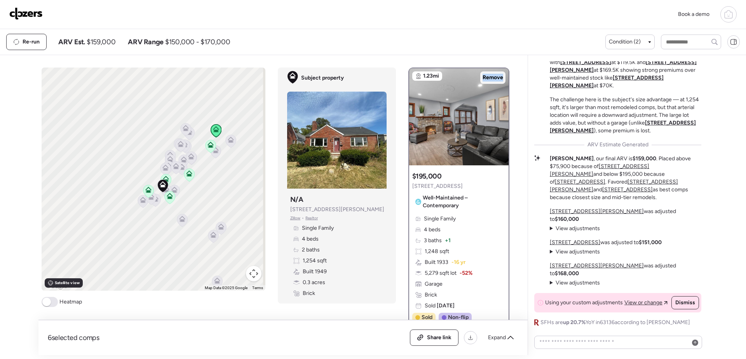
click at [403, 76] on span "Remove" at bounding box center [492, 78] width 21 height 8
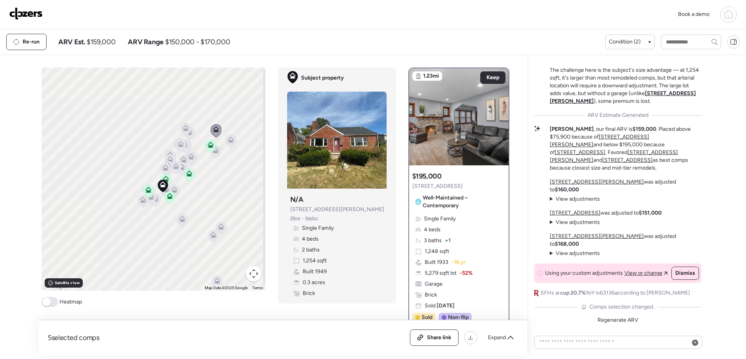
click at [207, 145] on icon at bounding box center [210, 145] width 6 height 6
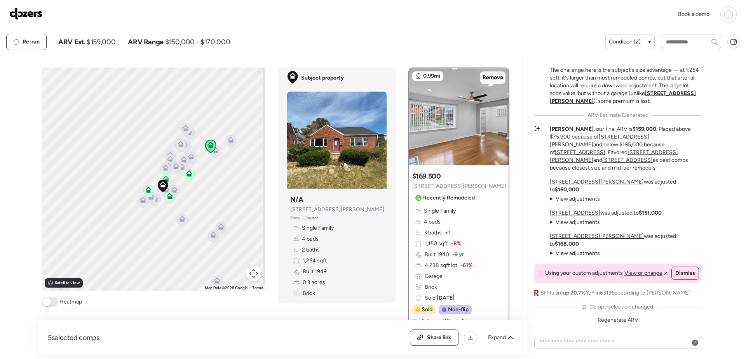
click at [403, 77] on span "Remove" at bounding box center [492, 78] width 21 height 8
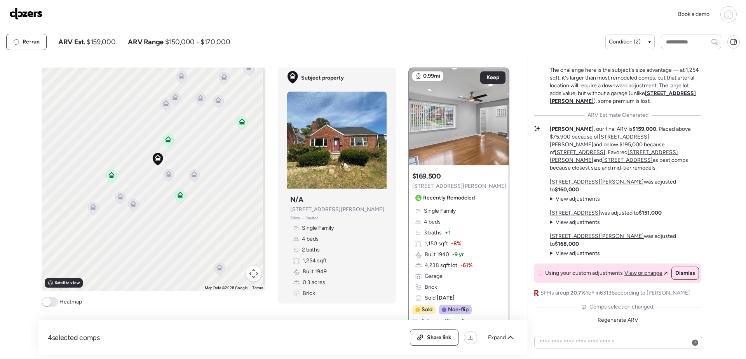
click at [239, 123] on icon at bounding box center [241, 123] width 5 height 2
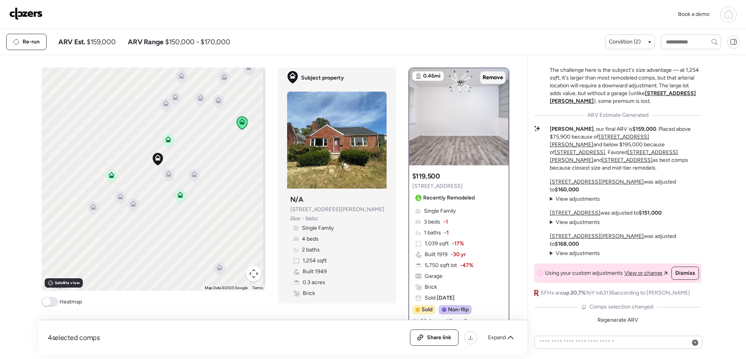
click at [403, 75] on span "Remove" at bounding box center [492, 78] width 21 height 8
click at [192, 174] on icon at bounding box center [194, 174] width 6 height 6
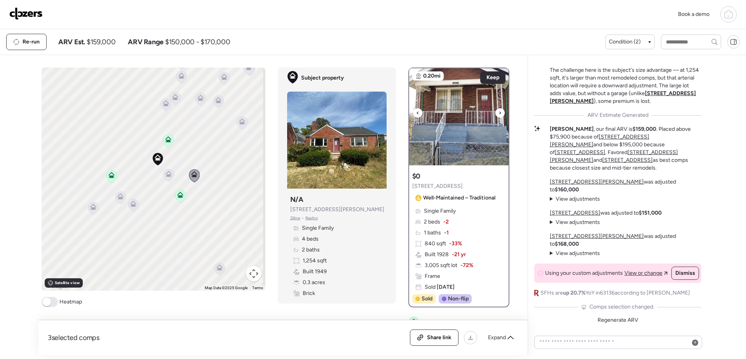
click at [403, 115] on icon at bounding box center [499, 112] width 3 height 9
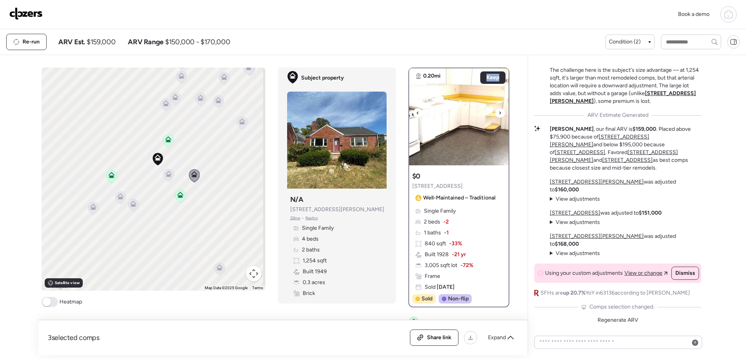
click at [403, 115] on icon at bounding box center [499, 112] width 3 height 9
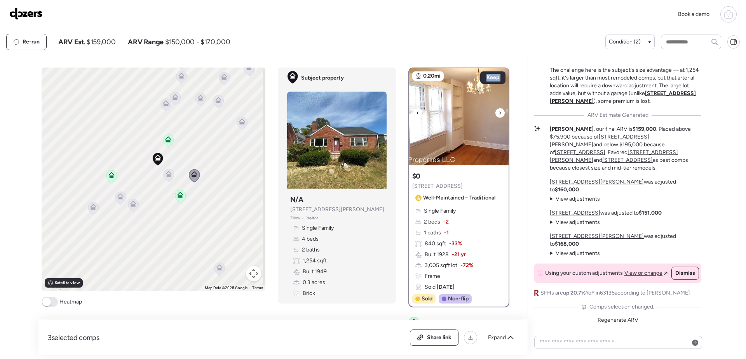
click at [403, 115] on icon at bounding box center [499, 112] width 3 height 9
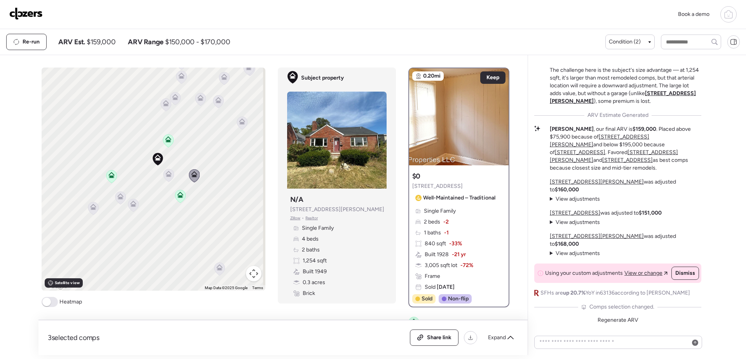
click at [403, 115] on icon at bounding box center [499, 112] width 3 height 9
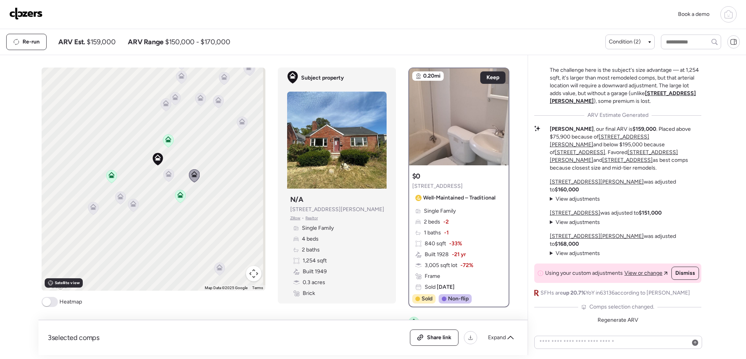
click at [167, 176] on icon at bounding box center [168, 175] width 5 height 2
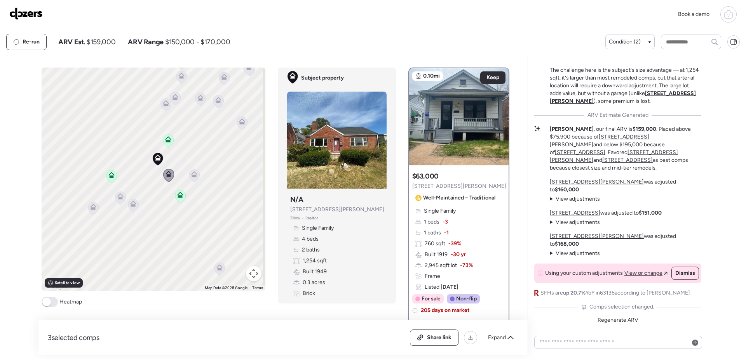
click at [135, 204] on icon at bounding box center [133, 205] width 10 height 13
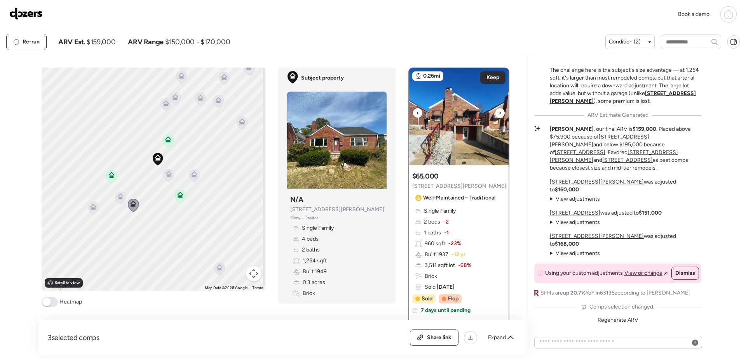
click at [403, 115] on icon at bounding box center [499, 112] width 3 height 9
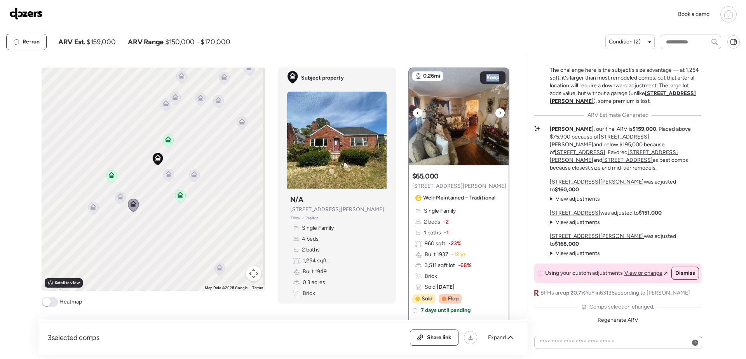
click at [403, 115] on icon at bounding box center [499, 112] width 3 height 9
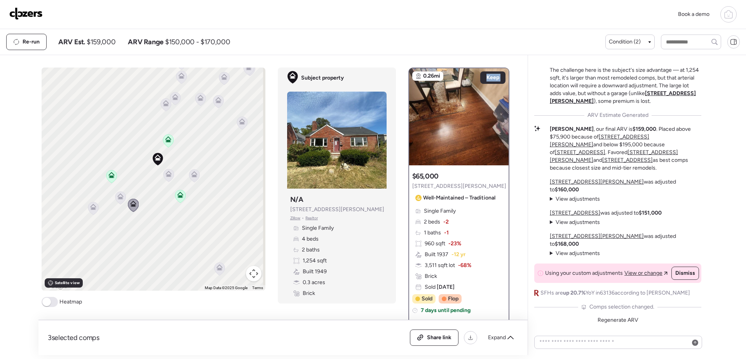
click at [403, 115] on icon at bounding box center [499, 112] width 3 height 9
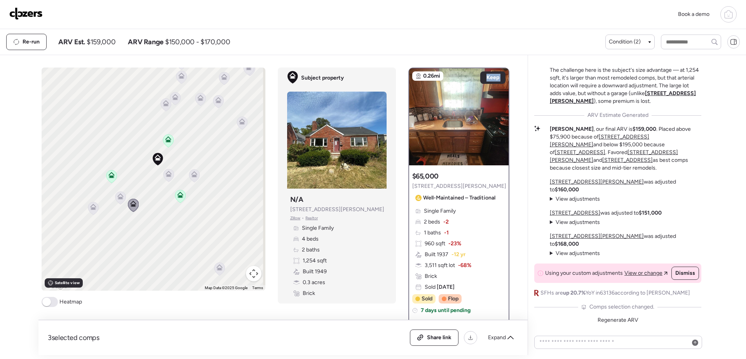
click at [134, 204] on icon at bounding box center [133, 205] width 10 height 13
click at [118, 199] on icon at bounding box center [120, 198] width 5 height 2
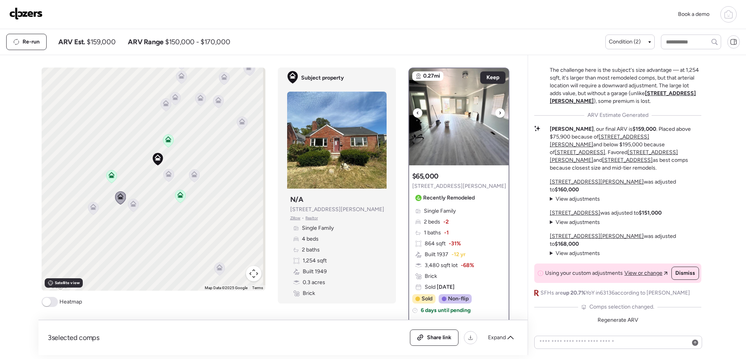
click at [403, 110] on icon at bounding box center [499, 112] width 3 height 9
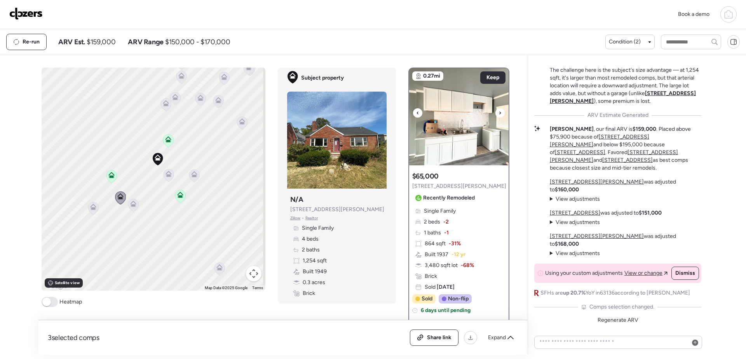
click at [403, 110] on icon at bounding box center [499, 112] width 3 height 9
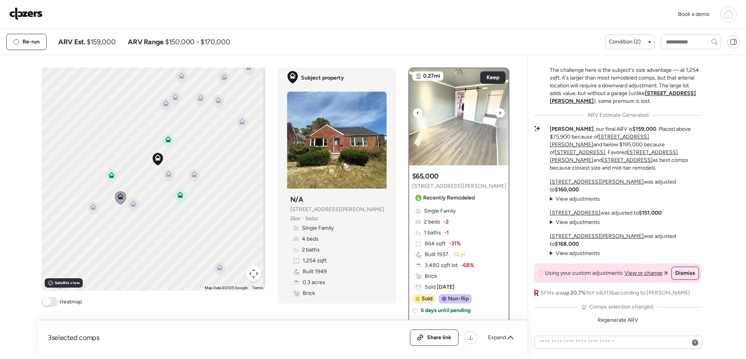
click at [403, 110] on icon at bounding box center [499, 112] width 3 height 9
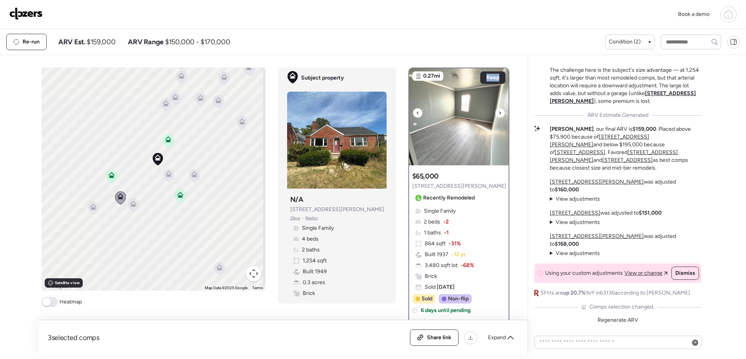
click at [403, 110] on icon at bounding box center [499, 112] width 3 height 9
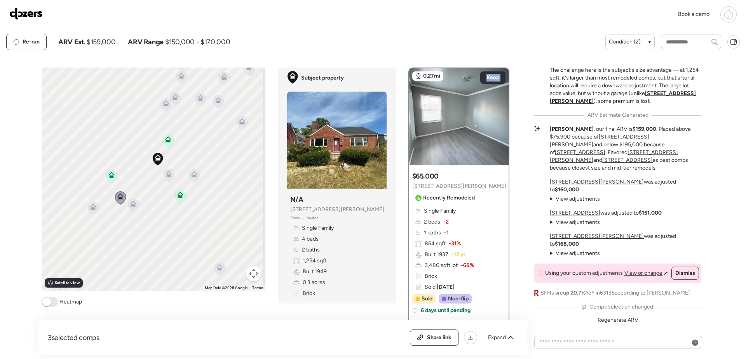
click at [403, 110] on icon at bounding box center [499, 112] width 3 height 9
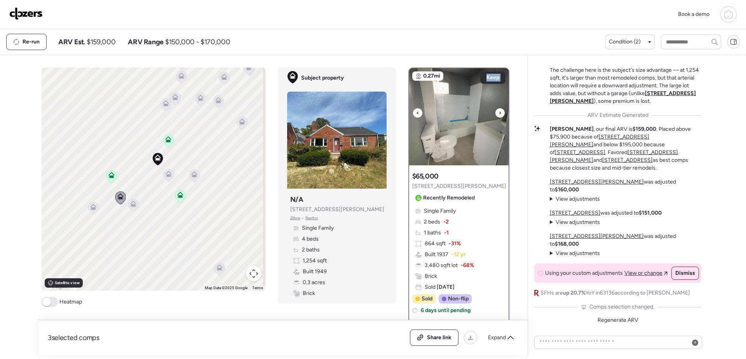
click at [403, 110] on icon at bounding box center [499, 112] width 3 height 9
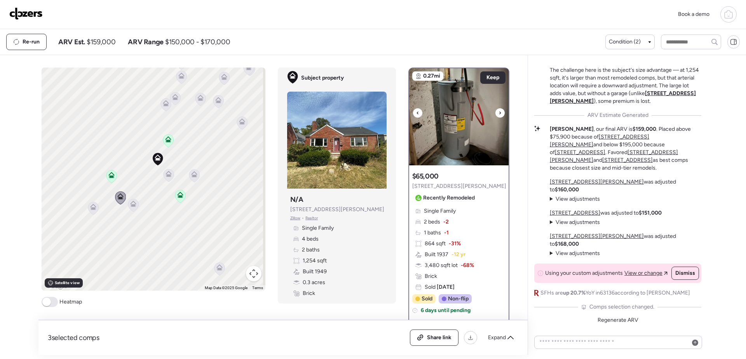
click at [403, 110] on icon at bounding box center [499, 112] width 3 height 9
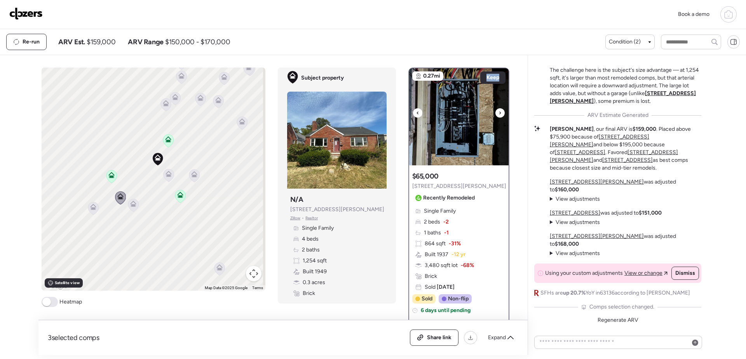
click at [403, 110] on icon at bounding box center [499, 112] width 3 height 9
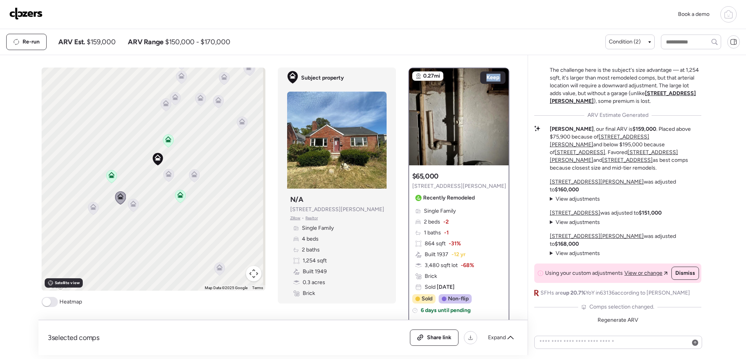
click at [403, 110] on icon at bounding box center [499, 112] width 3 height 9
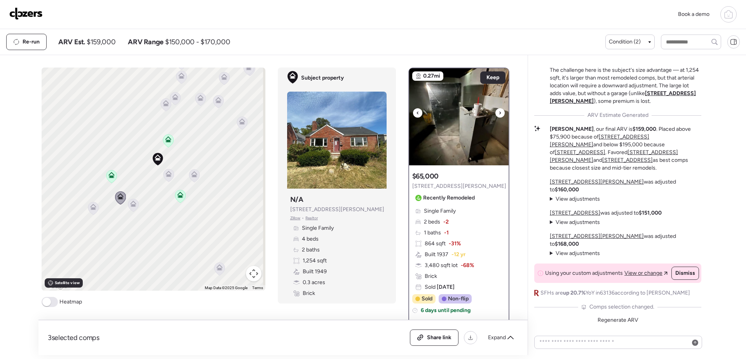
click at [403, 110] on icon at bounding box center [499, 112] width 3 height 9
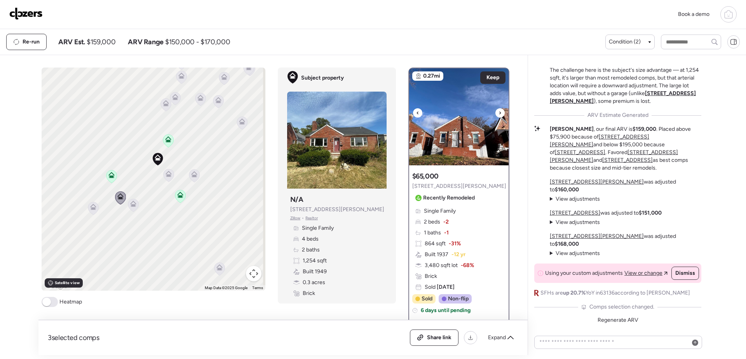
click at [403, 110] on icon at bounding box center [499, 112] width 3 height 9
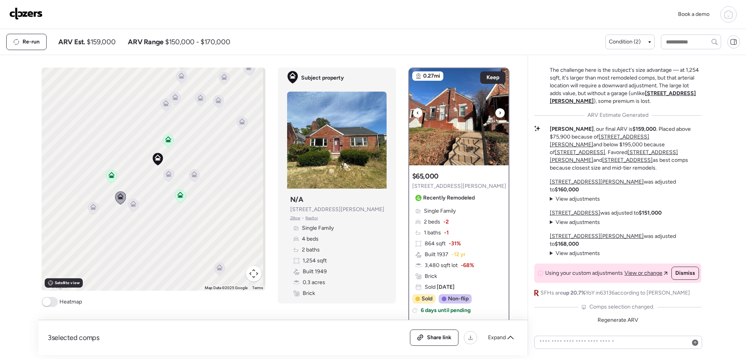
click at [403, 110] on icon at bounding box center [499, 112] width 3 height 9
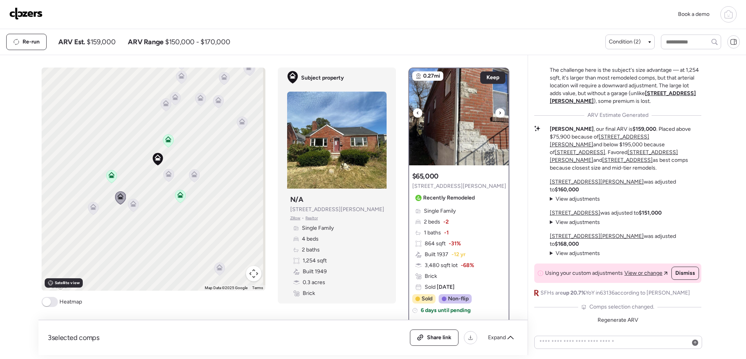
click at [403, 110] on icon at bounding box center [499, 112] width 3 height 9
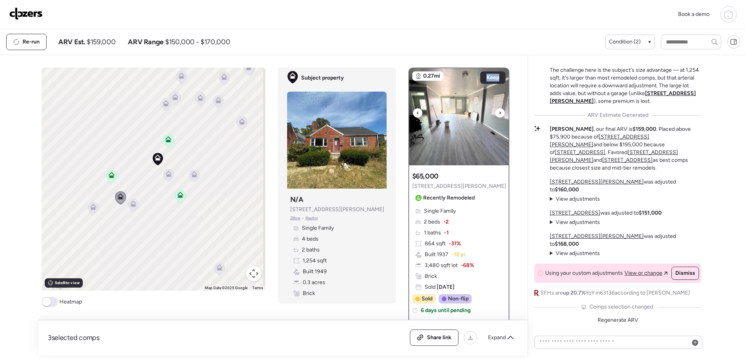
click at [403, 110] on icon at bounding box center [499, 112] width 3 height 9
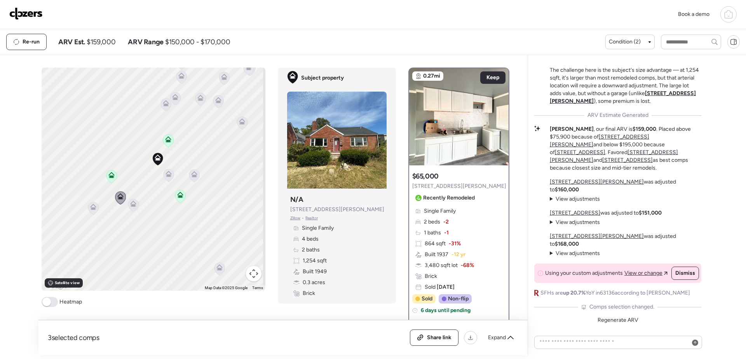
click at [403, 110] on icon at bounding box center [499, 112] width 3 height 9
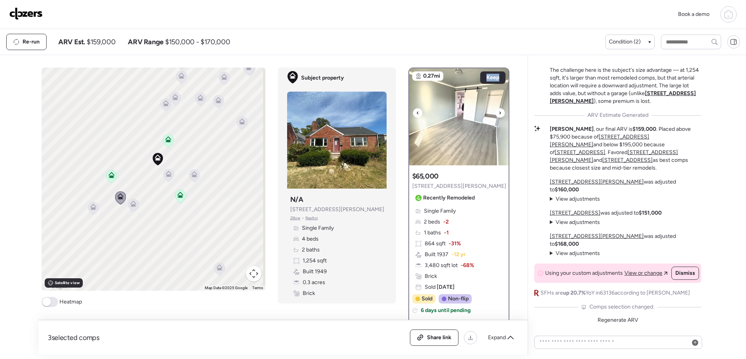
click at [403, 110] on icon at bounding box center [499, 112] width 3 height 9
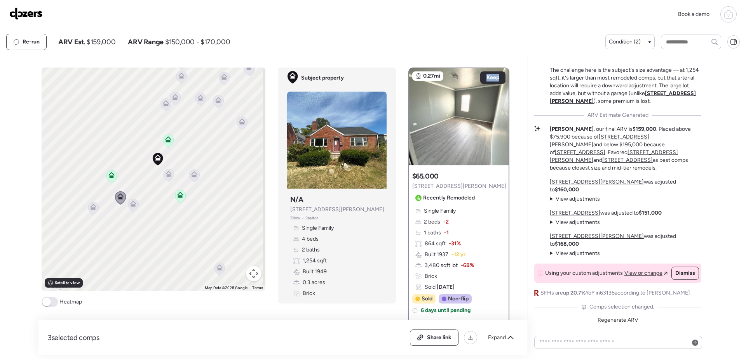
click at [129, 207] on icon at bounding box center [133, 205] width 10 height 13
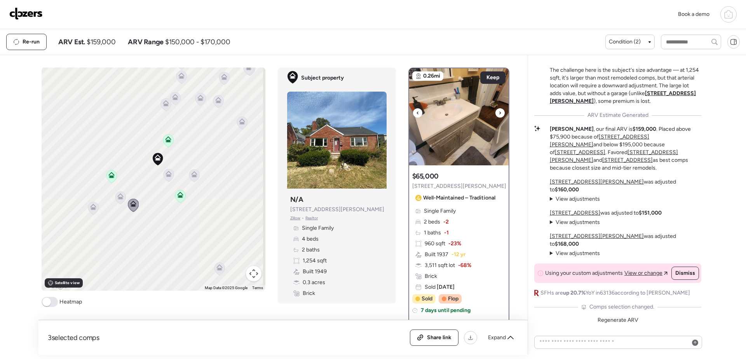
click at [403, 116] on icon at bounding box center [499, 112] width 3 height 9
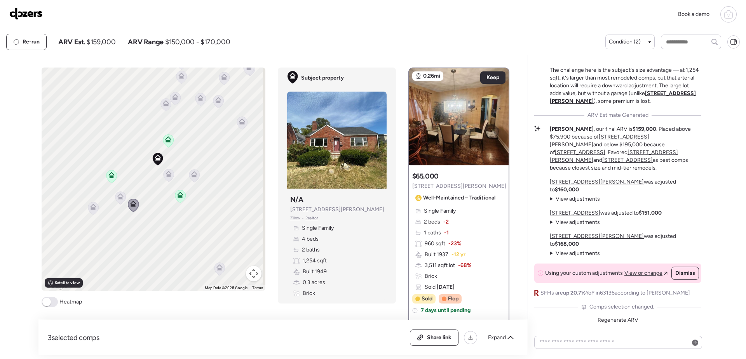
click at [166, 141] on icon at bounding box center [167, 141] width 5 height 2
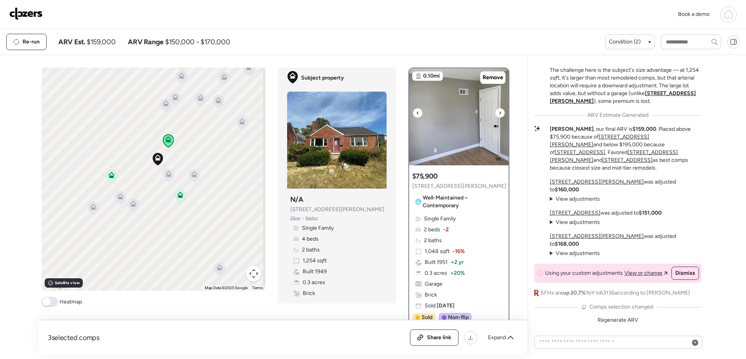
click at [403, 114] on icon at bounding box center [499, 112] width 3 height 9
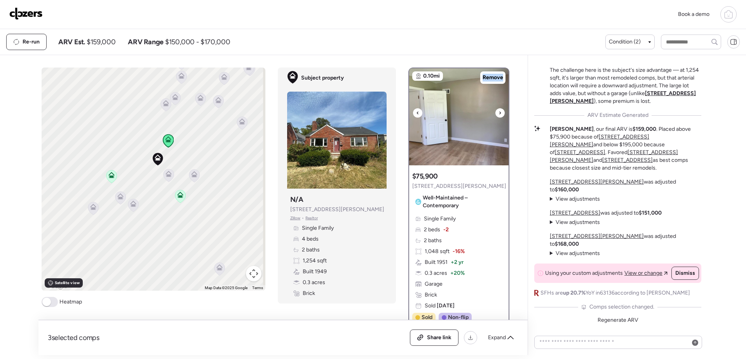
click at [403, 114] on icon at bounding box center [500, 112] width 2 height 3
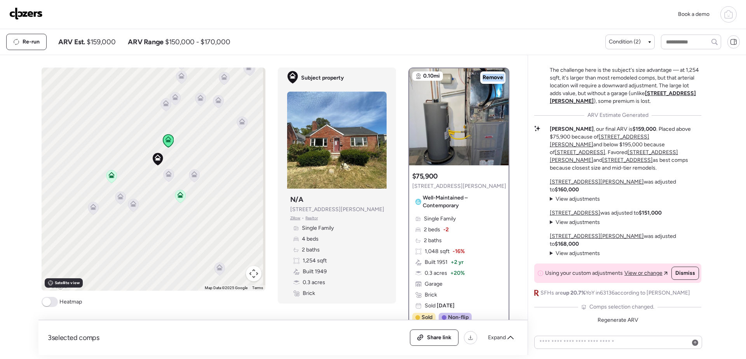
click at [403, 114] on icon at bounding box center [500, 112] width 2 height 3
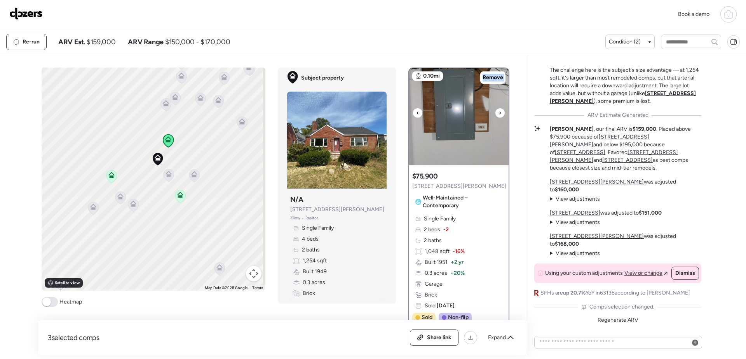
click at [403, 114] on icon at bounding box center [500, 112] width 2 height 3
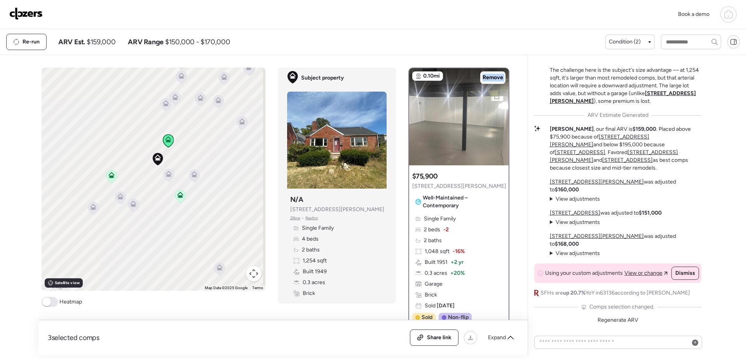
click at [403, 114] on icon at bounding box center [500, 112] width 2 height 3
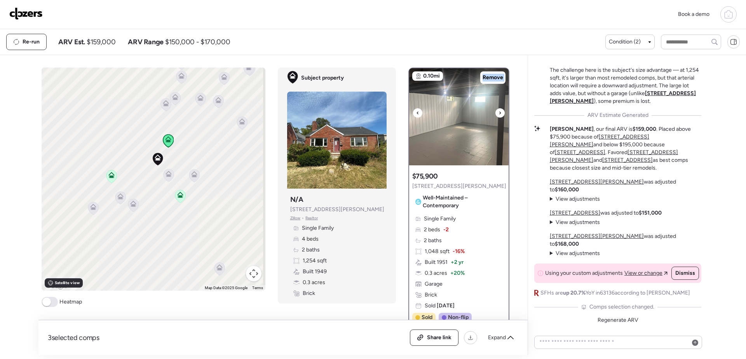
click at [403, 114] on icon at bounding box center [500, 112] width 2 height 3
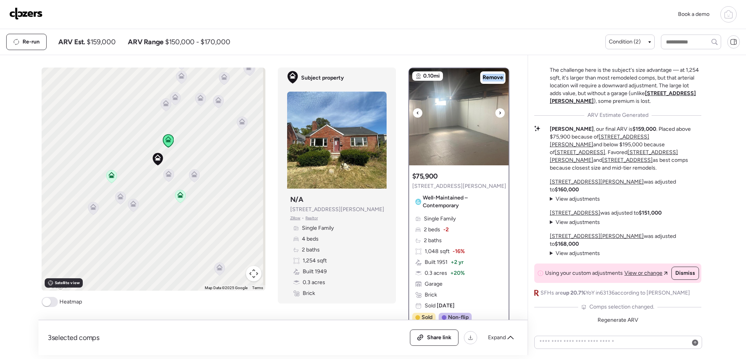
click at [403, 114] on icon at bounding box center [500, 112] width 2 height 3
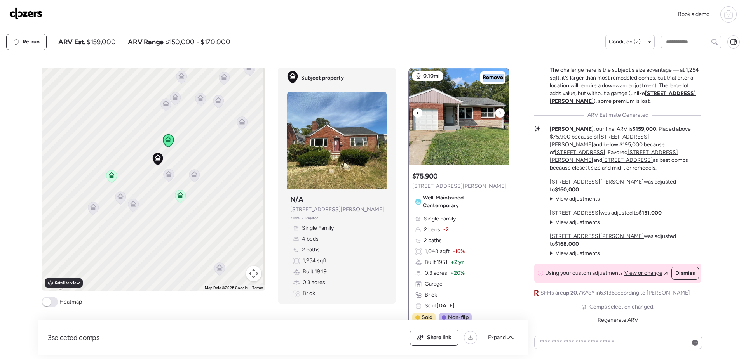
click at [403, 114] on icon at bounding box center [500, 112] width 2 height 3
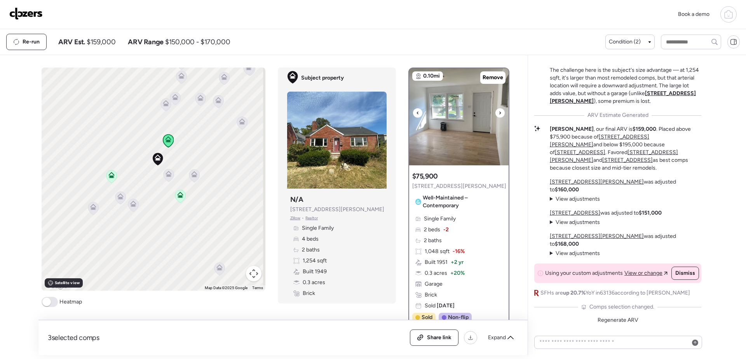
click at [403, 114] on icon at bounding box center [500, 112] width 2 height 3
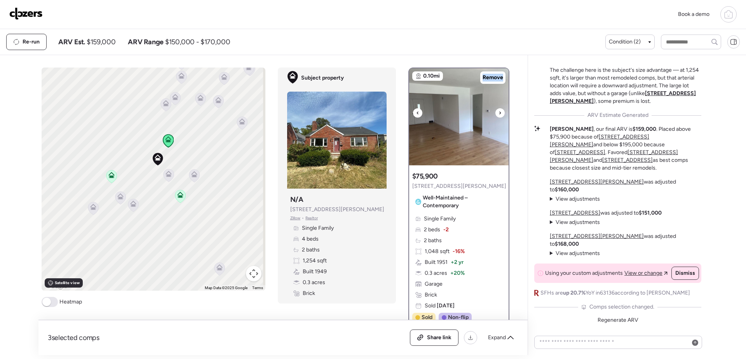
click at [403, 114] on icon at bounding box center [500, 112] width 2 height 3
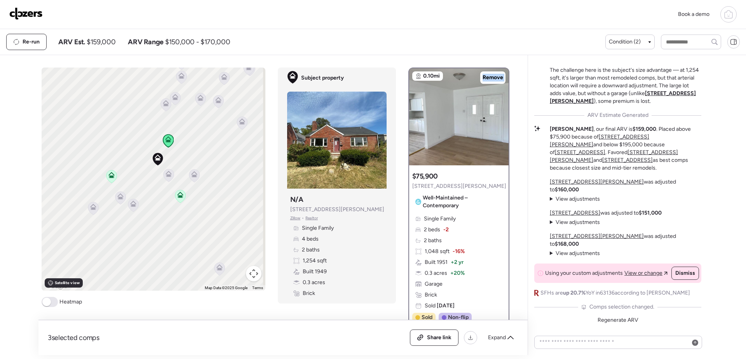
click at [177, 198] on icon at bounding box center [179, 196] width 5 height 2
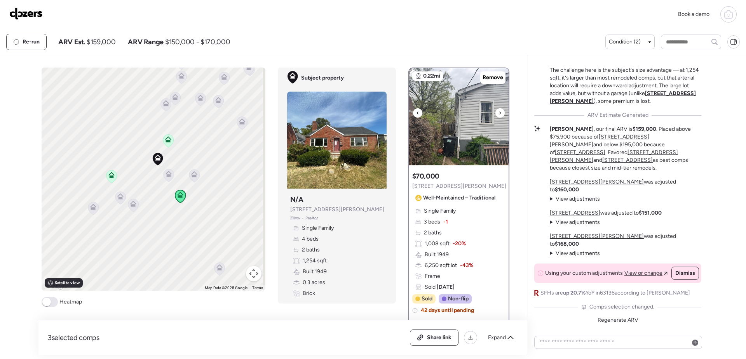
click at [403, 115] on icon at bounding box center [499, 112] width 3 height 9
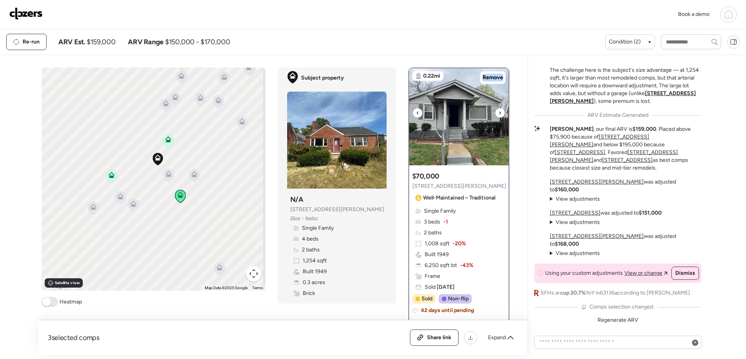
click at [403, 115] on icon at bounding box center [499, 112] width 3 height 9
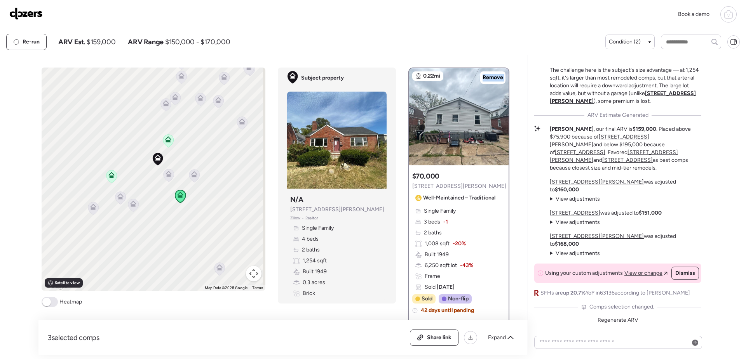
click at [403, 115] on icon at bounding box center [499, 112] width 3 height 9
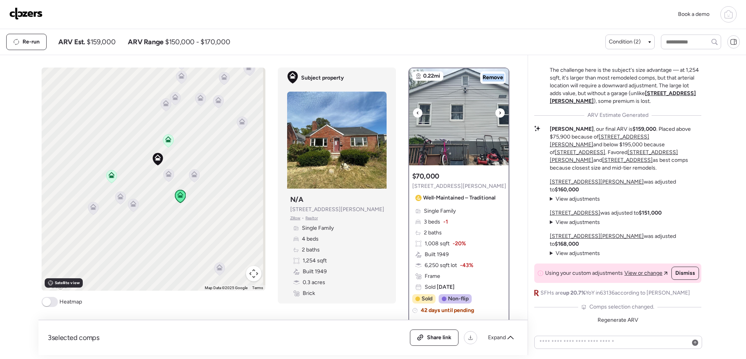
click at [403, 115] on icon at bounding box center [499, 112] width 3 height 9
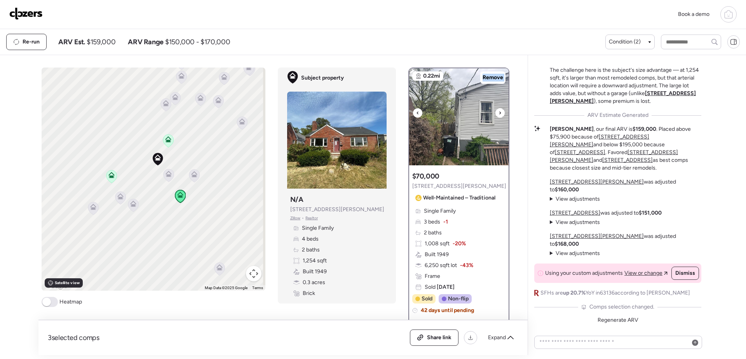
click at [403, 115] on icon at bounding box center [499, 112] width 3 height 9
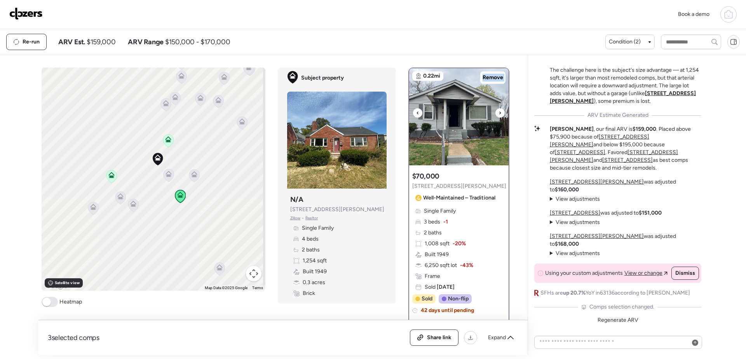
click at [403, 115] on icon at bounding box center [499, 112] width 3 height 9
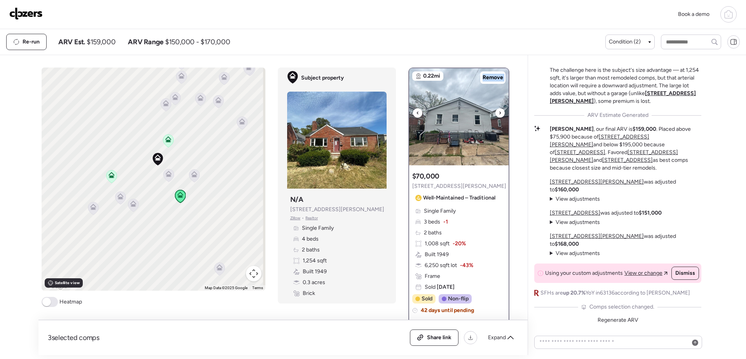
click at [403, 115] on icon at bounding box center [499, 112] width 3 height 9
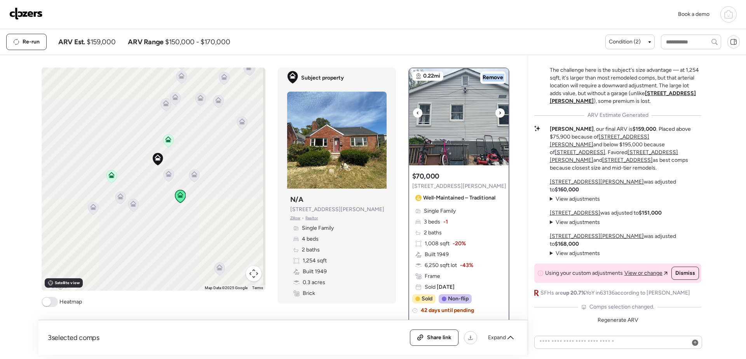
click at [403, 115] on icon at bounding box center [499, 112] width 3 height 9
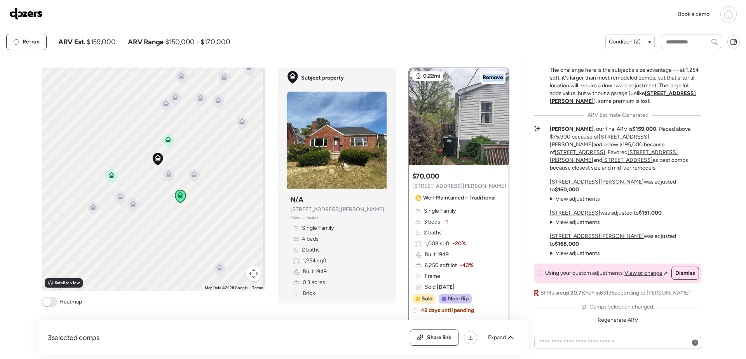
click at [403, 115] on icon at bounding box center [499, 112] width 3 height 9
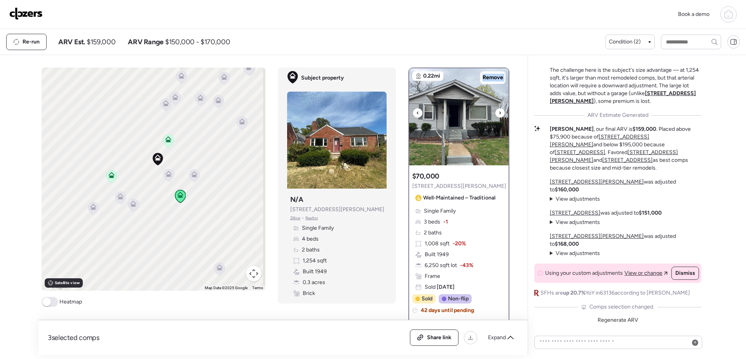
click at [403, 115] on icon at bounding box center [499, 112] width 3 height 9
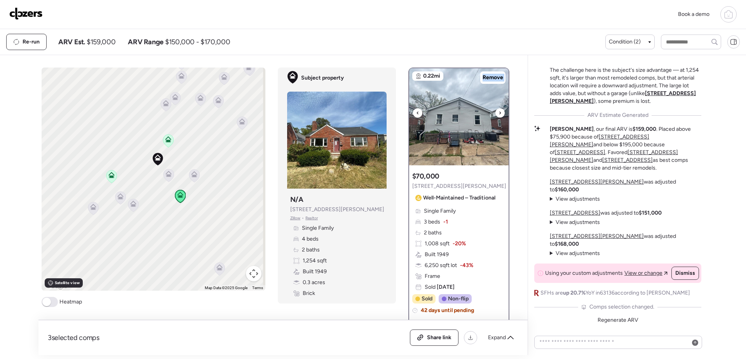
click at [403, 115] on icon at bounding box center [499, 112] width 3 height 9
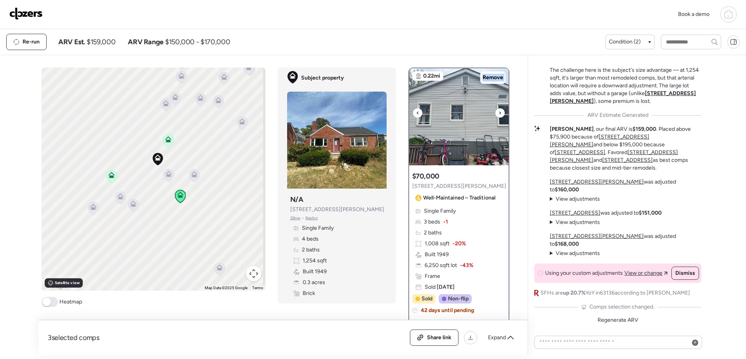
click at [403, 115] on icon at bounding box center [499, 112] width 3 height 9
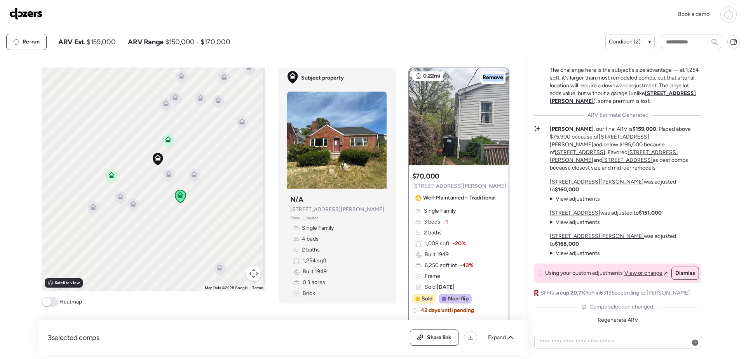
click at [403, 115] on icon at bounding box center [499, 112] width 3 height 9
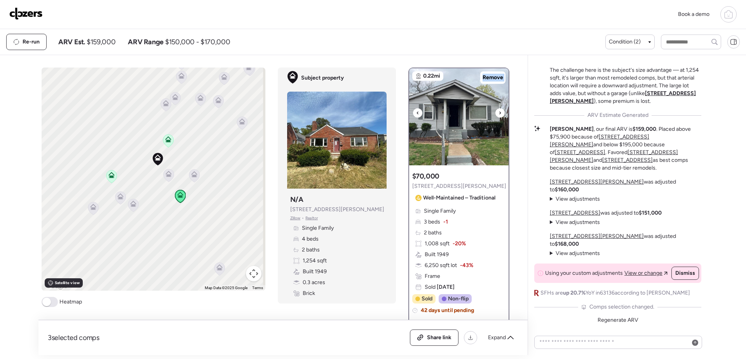
click at [403, 115] on icon at bounding box center [499, 112] width 3 height 9
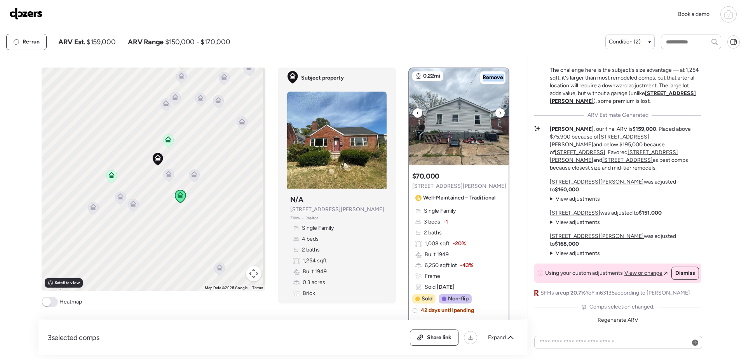
click at [403, 115] on icon at bounding box center [499, 112] width 3 height 9
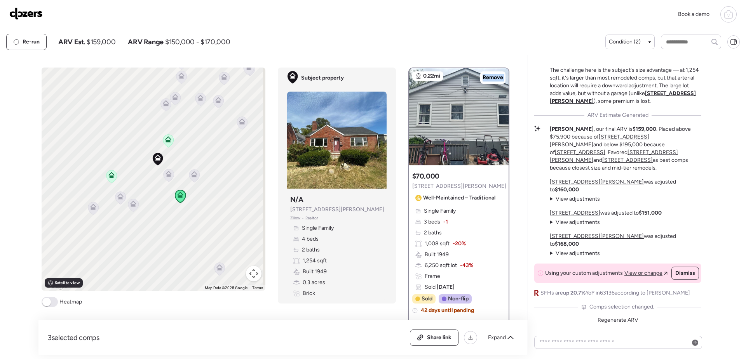
click at [111, 177] on icon at bounding box center [111, 177] width 5 height 2
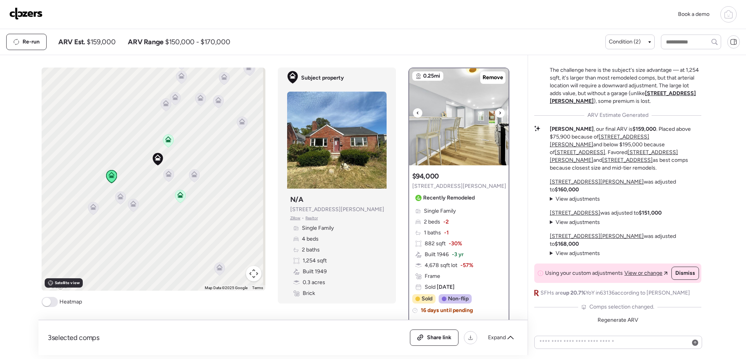
click at [403, 113] on icon at bounding box center [500, 112] width 2 height 3
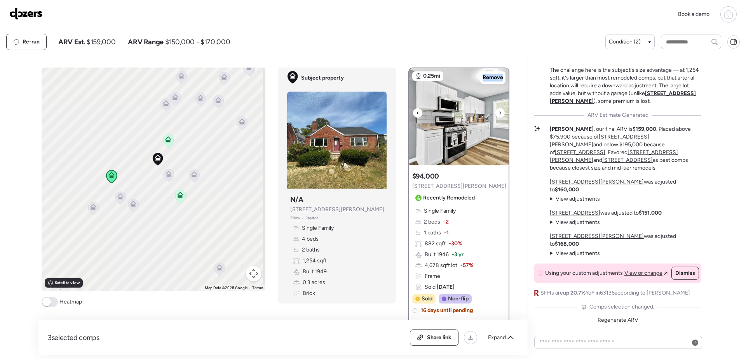
click at [403, 113] on icon at bounding box center [500, 112] width 2 height 3
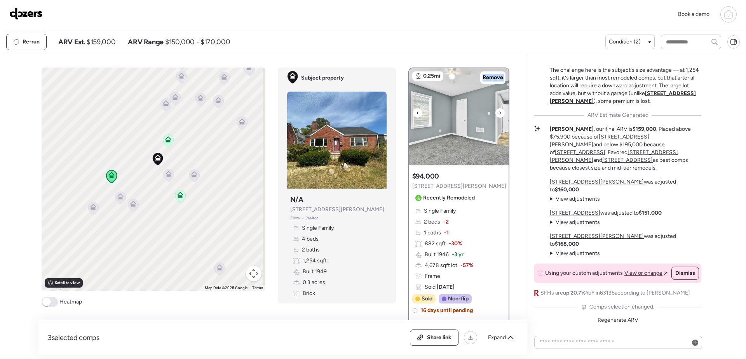
click at [403, 113] on icon at bounding box center [500, 112] width 2 height 3
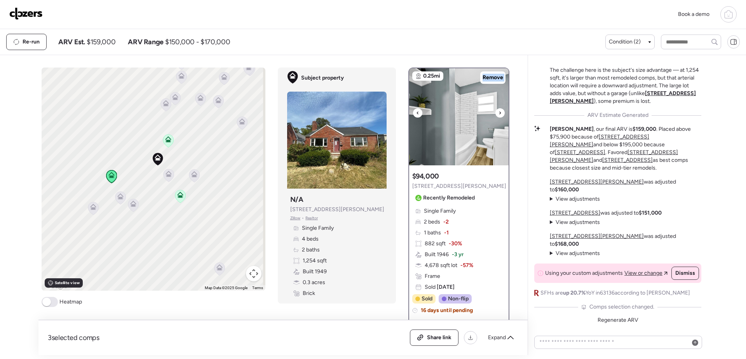
click at [403, 113] on icon at bounding box center [500, 112] width 2 height 3
click at [403, 289] on span "Regenerate ARV" at bounding box center [617, 320] width 41 height 7
